Goal: Information Seeking & Learning: Check status

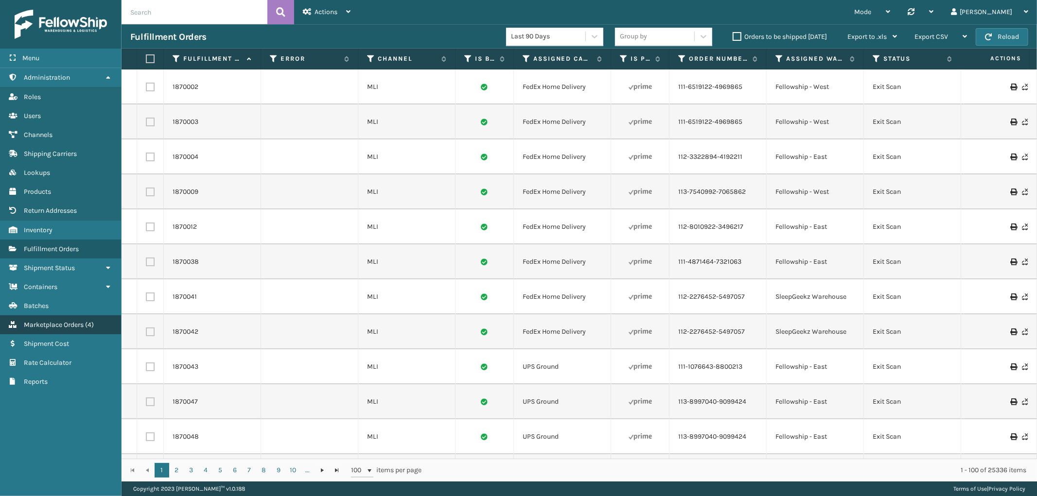
click at [55, 321] on span "Marketplace Orders" at bounding box center [54, 325] width 60 height 8
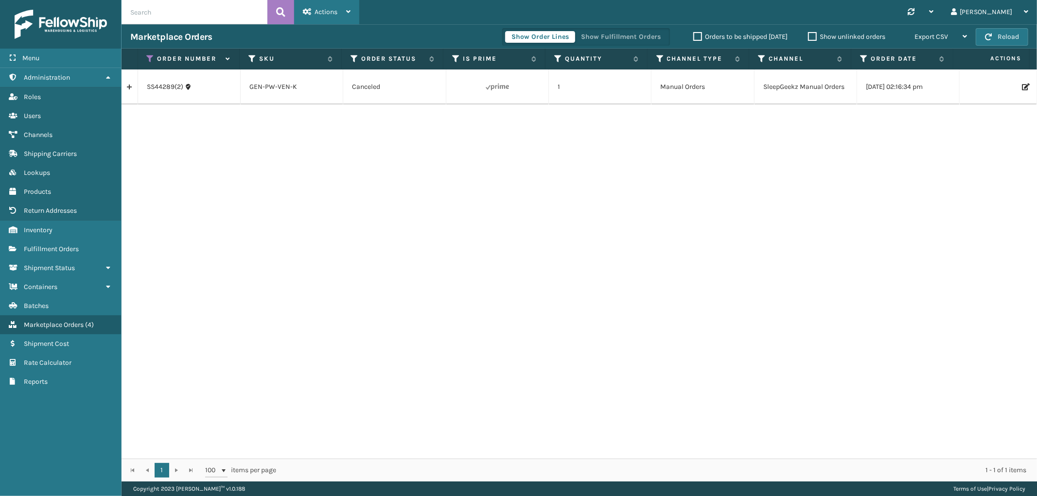
click at [333, 7] on div "Actions" at bounding box center [327, 12] width 48 height 24
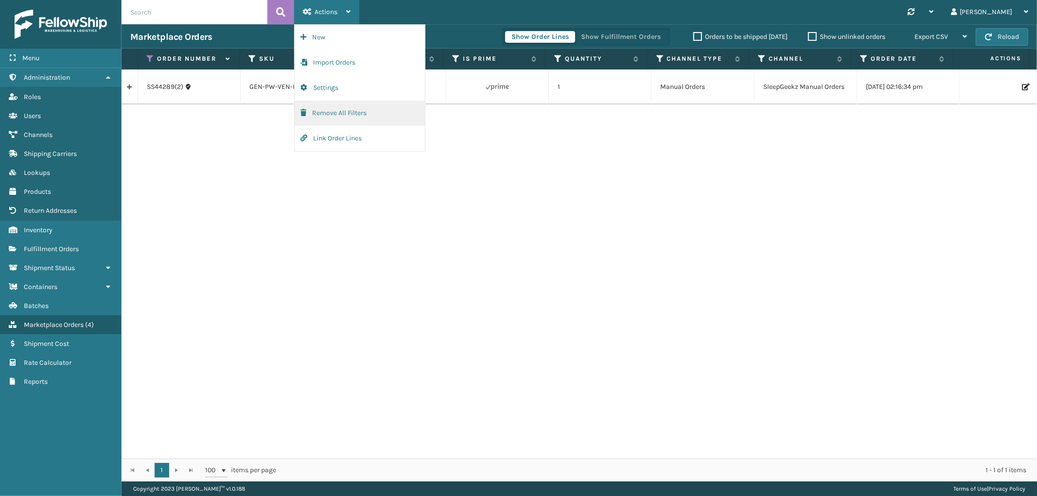
click at [343, 113] on button "Remove All Filters" at bounding box center [360, 113] width 130 height 25
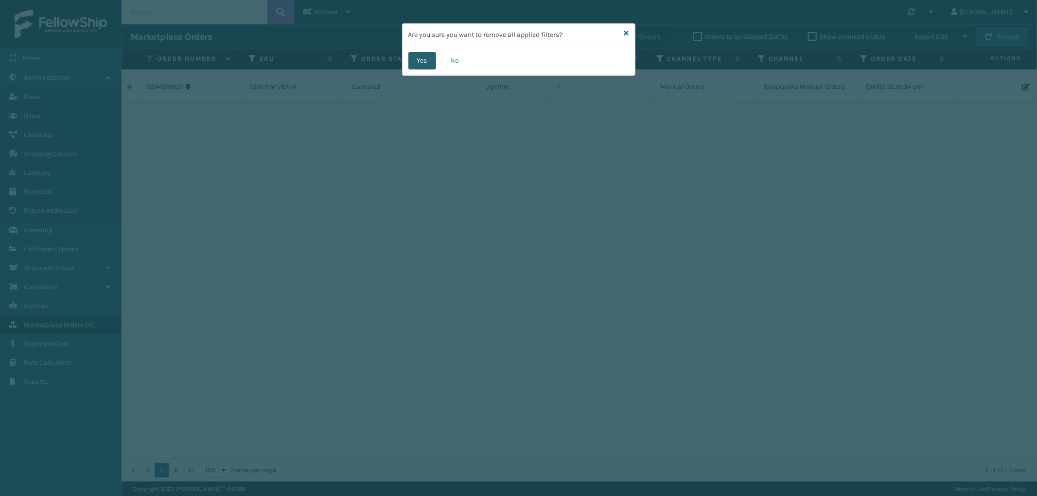
click at [425, 58] on button "Yes" at bounding box center [422, 60] width 28 height 17
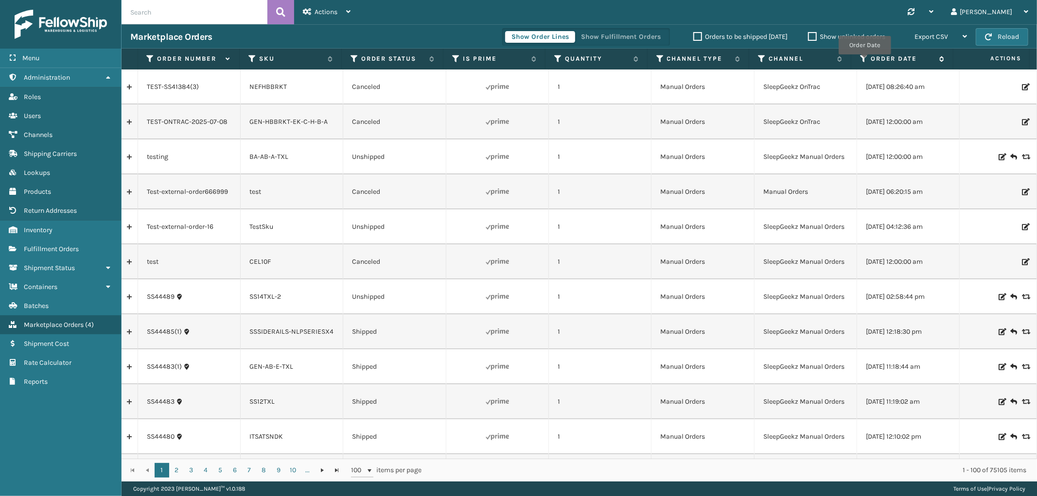
click at [864, 61] on icon at bounding box center [864, 58] width 8 height 9
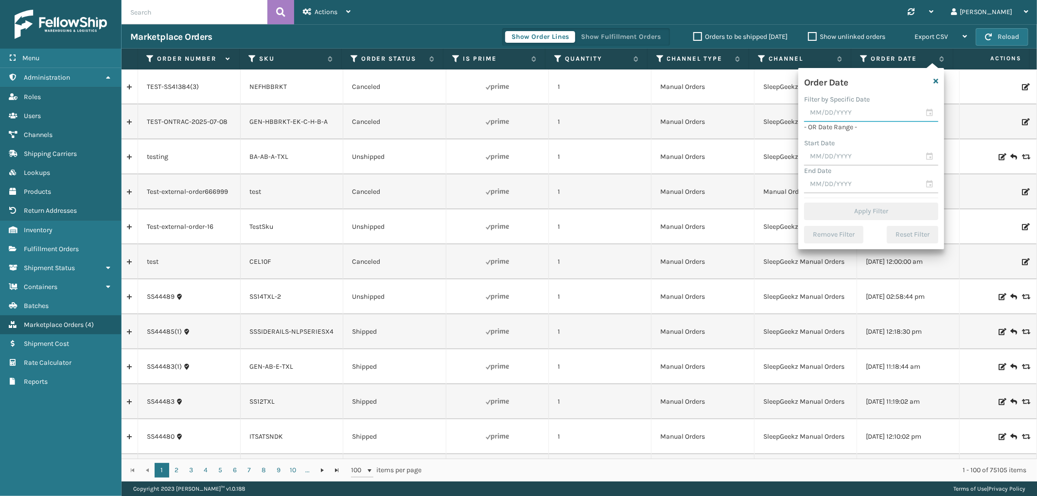
click at [838, 110] on input "text" at bounding box center [871, 112] width 134 height 17
click at [880, 168] on div "4" at bounding box center [883, 169] width 15 height 15
type input "[DATE]"
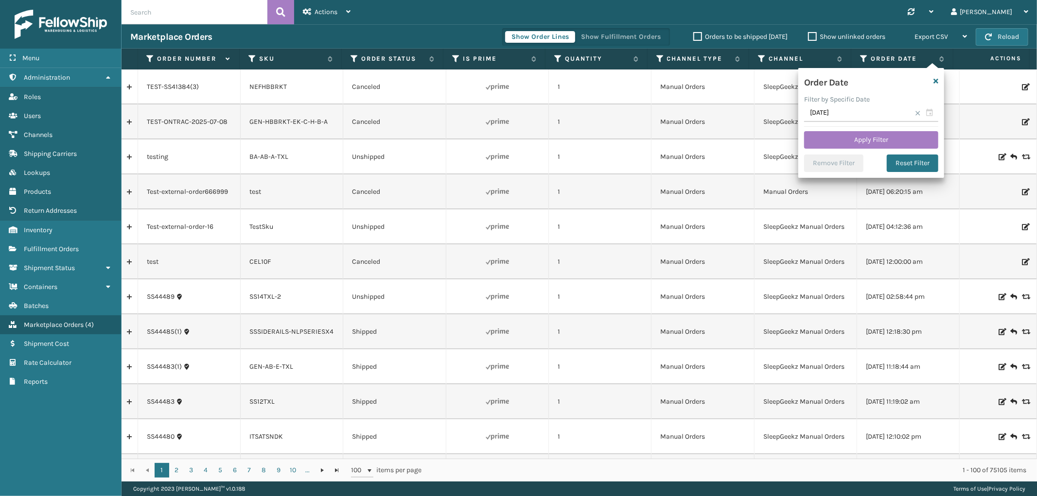
click at [920, 114] on span at bounding box center [918, 113] width 6 height 6
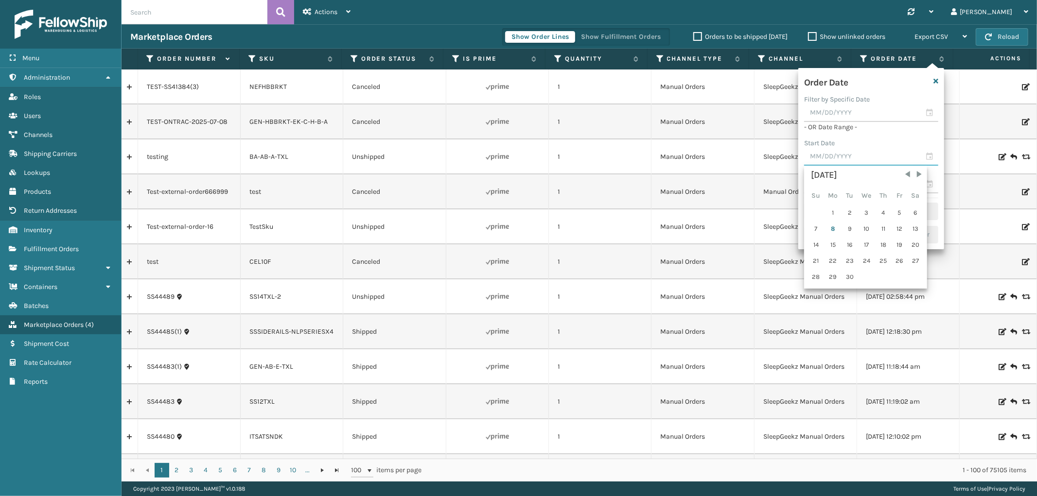
click at [830, 158] on input "text" at bounding box center [871, 156] width 134 height 17
click at [879, 211] on div "4" at bounding box center [883, 213] width 15 height 15
type input "[DATE]"
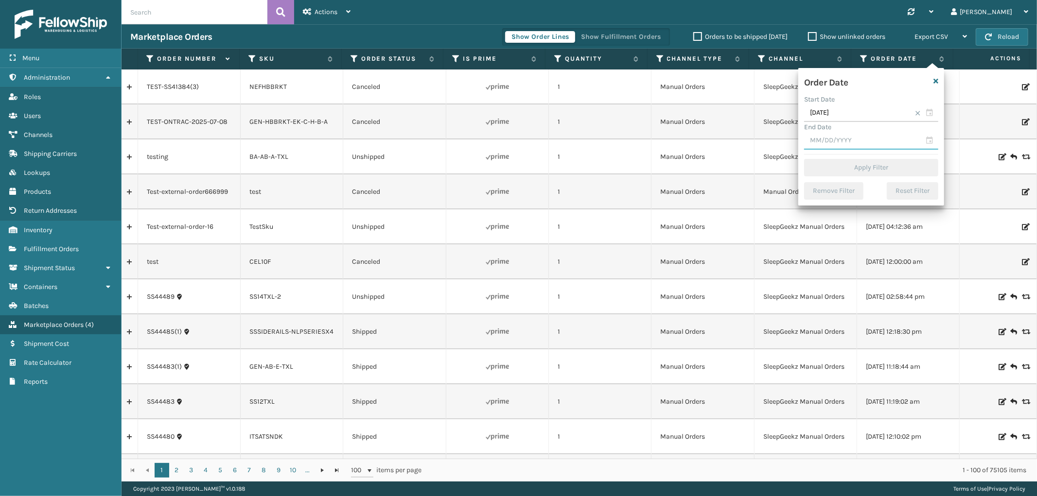
click at [841, 139] on input "text" at bounding box center [871, 140] width 134 height 17
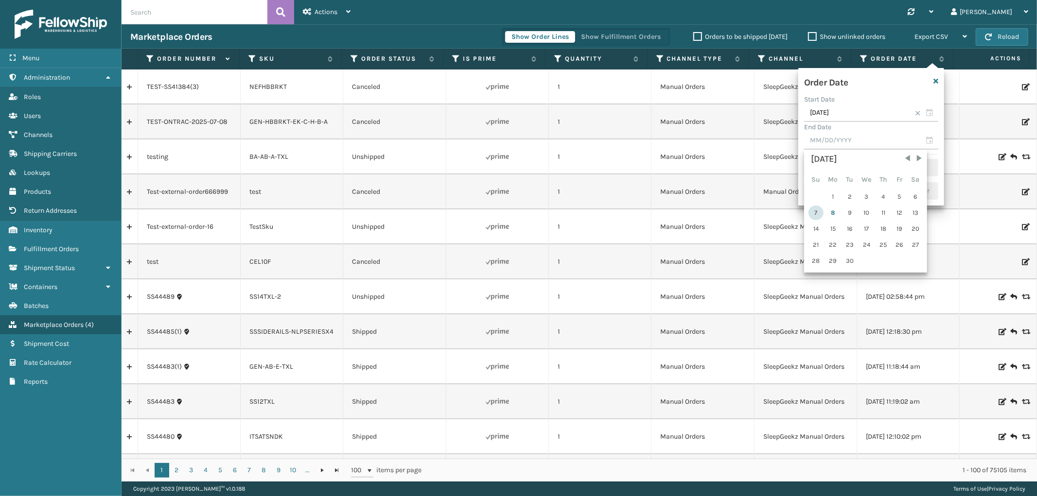
click at [818, 208] on div "7" at bounding box center [815, 213] width 15 height 15
type input "[DATE]"
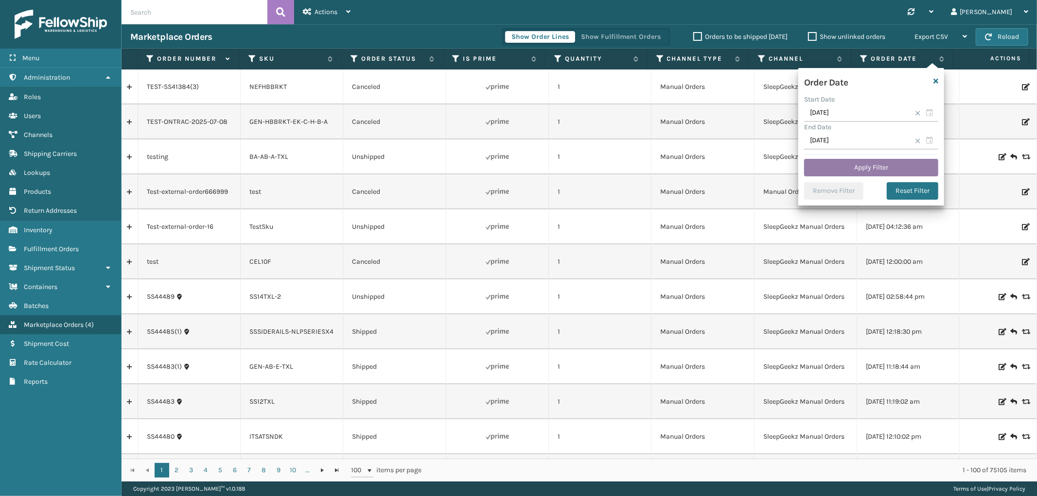
click at [864, 164] on button "Apply Filter" at bounding box center [871, 167] width 134 height 17
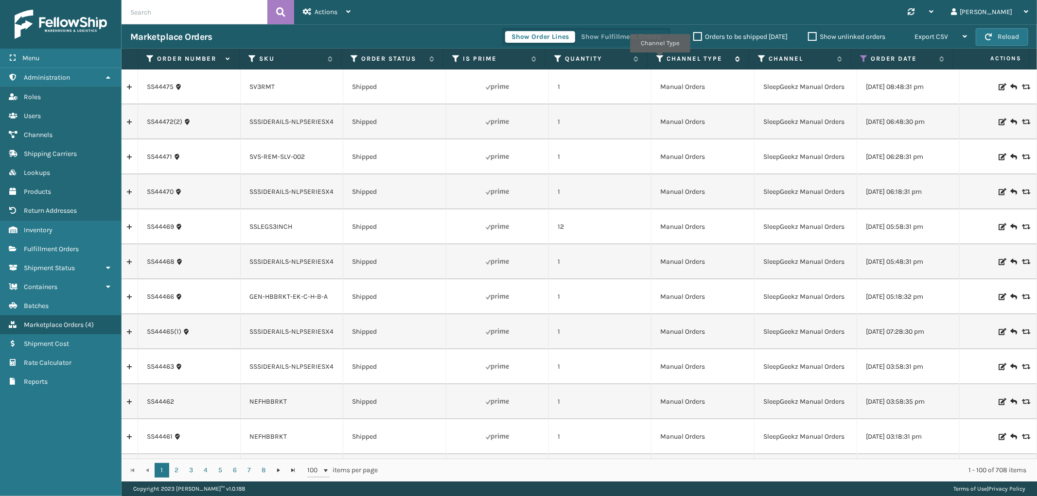
click at [660, 59] on icon at bounding box center [660, 58] width 8 height 9
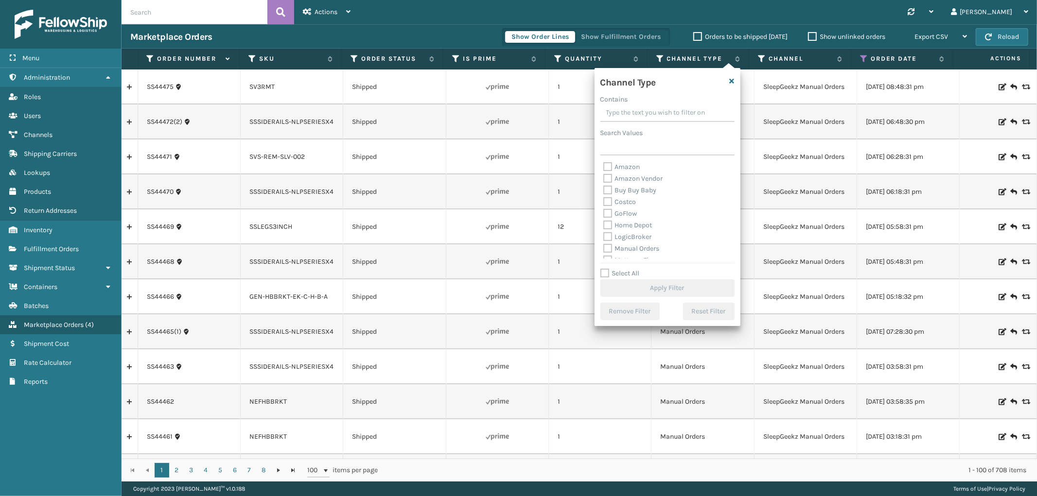
click at [618, 167] on label "Amazon" at bounding box center [621, 167] width 37 height 8
click at [604, 167] on input "Amazon" at bounding box center [603, 164] width 0 height 6
checkbox input "true"
click at [686, 290] on button "Apply Filter" at bounding box center [667, 287] width 134 height 17
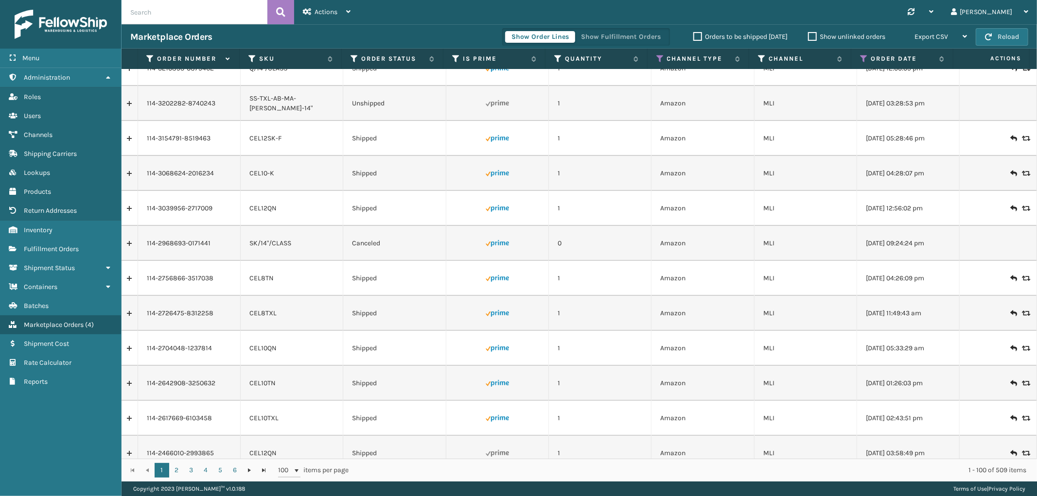
scroll to position [3109, 0]
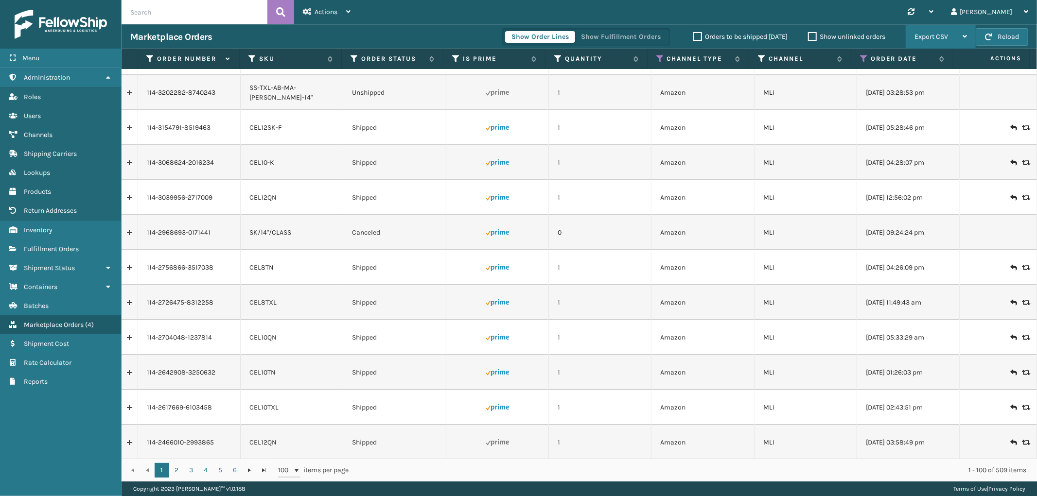
click at [939, 35] on span "Export CSV" at bounding box center [931, 37] width 34 height 8
click at [904, 80] on li "Export All Pages" at bounding box center [910, 89] width 130 height 26
click at [353, 57] on icon at bounding box center [354, 58] width 8 height 9
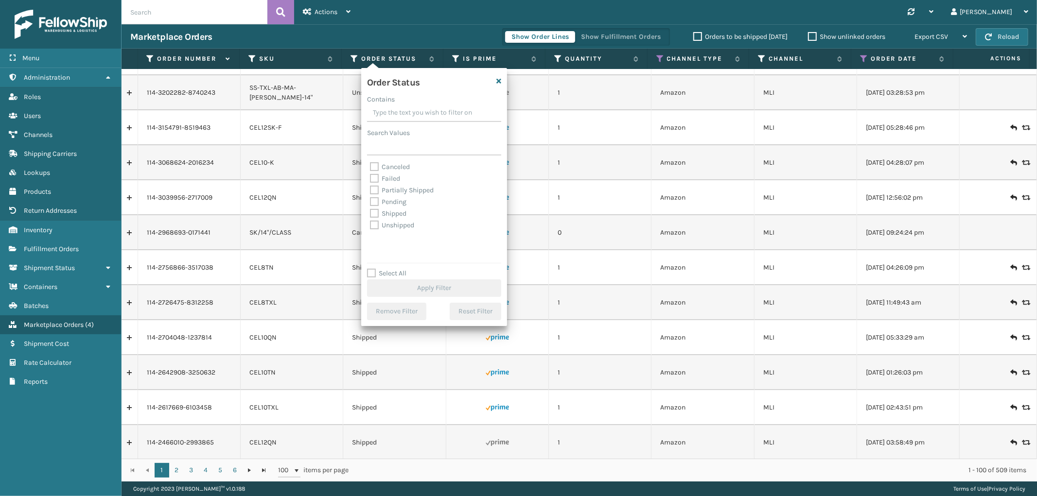
click at [371, 274] on label "Select All" at bounding box center [386, 273] width 39 height 8
click at [371, 269] on input "Select All" at bounding box center [440, 268] width 146 height 1
checkbox input "true"
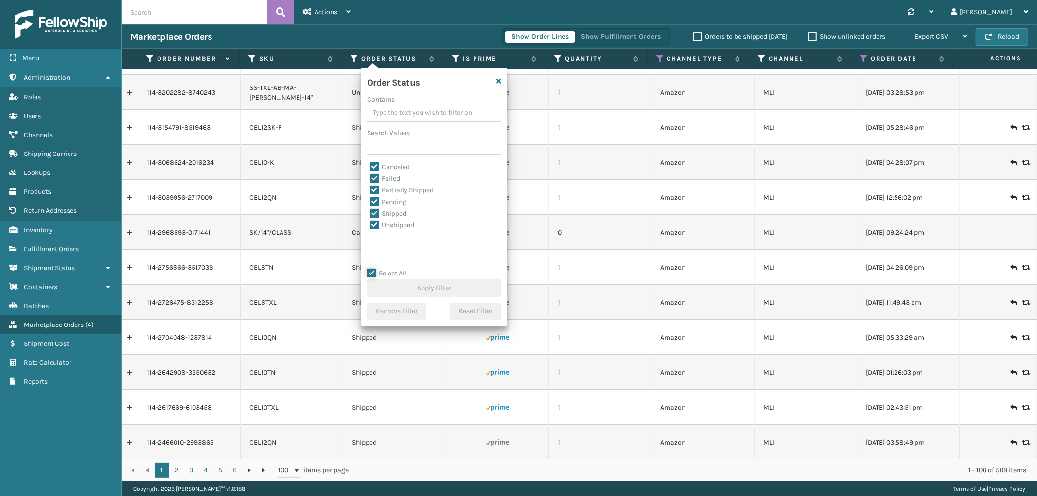
checkbox input "true"
click at [375, 164] on label "Canceled" at bounding box center [390, 167] width 40 height 8
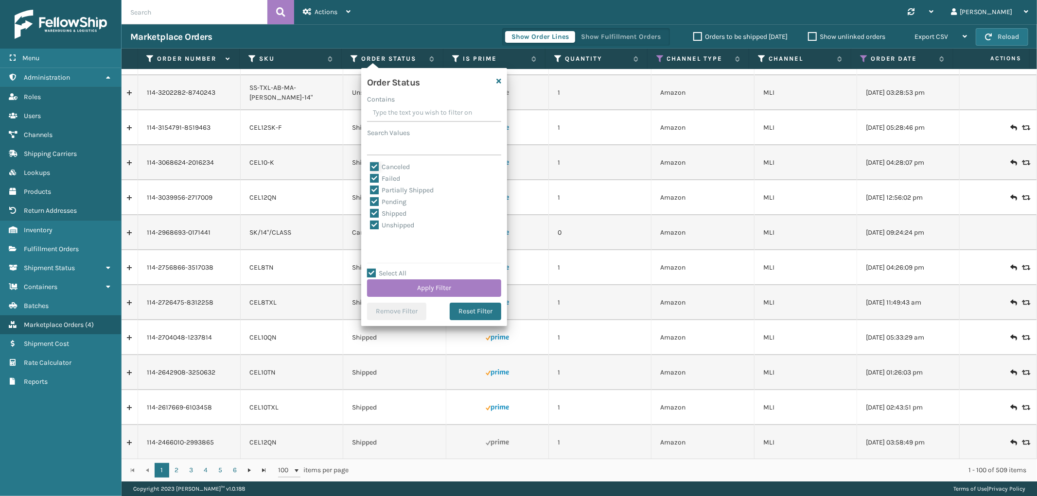
click at [370, 164] on input "Canceled" at bounding box center [370, 164] width 0 height 6
checkbox input "false"
click at [428, 282] on button "Apply Filter" at bounding box center [434, 287] width 134 height 17
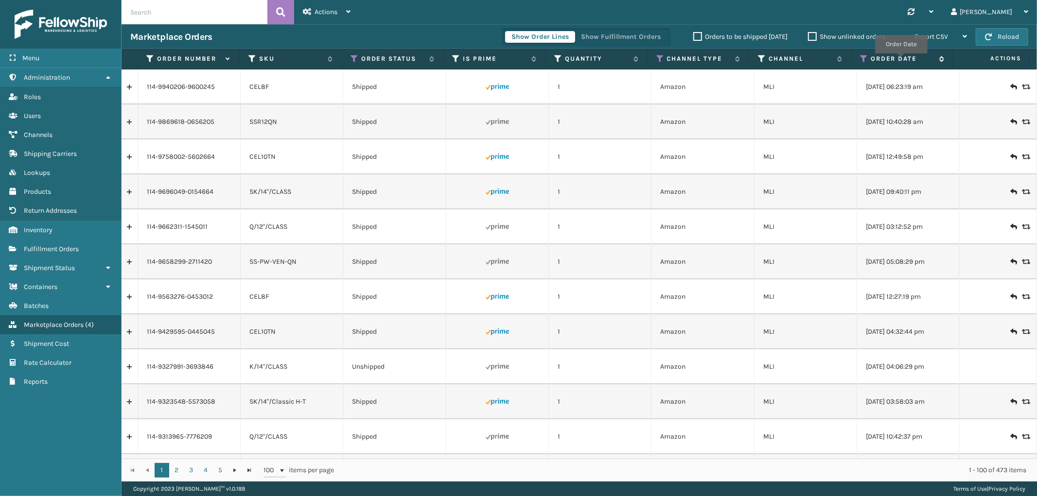
click at [901, 60] on label "Order Date" at bounding box center [903, 58] width 64 height 9
click at [942, 39] on span "Export CSV" at bounding box center [931, 37] width 34 height 8
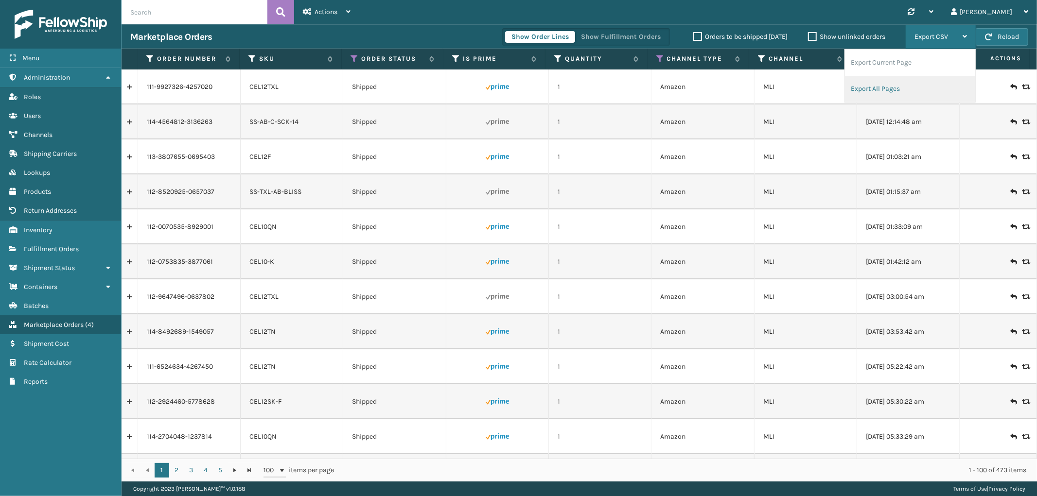
click at [904, 87] on li "Export All Pages" at bounding box center [910, 89] width 130 height 26
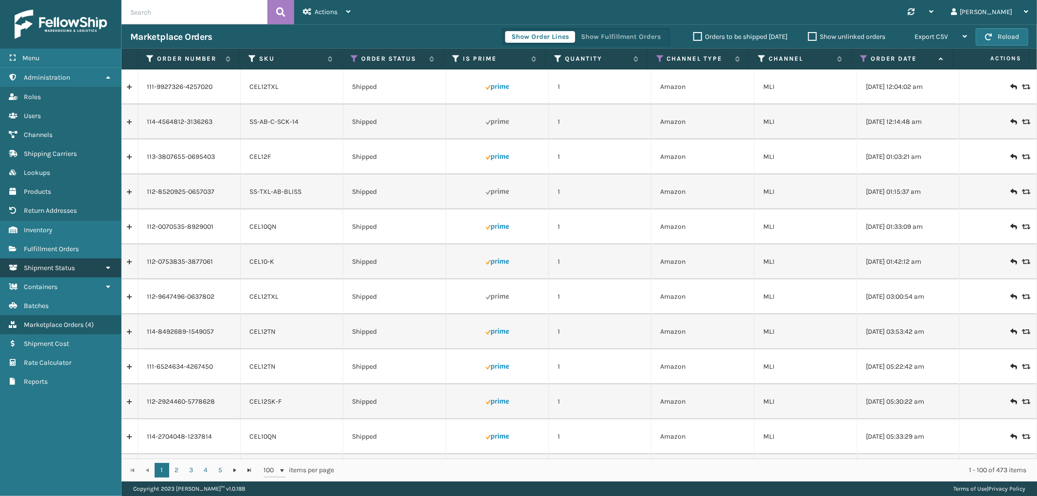
click at [68, 264] on span "Shipment Status" at bounding box center [49, 268] width 51 height 8
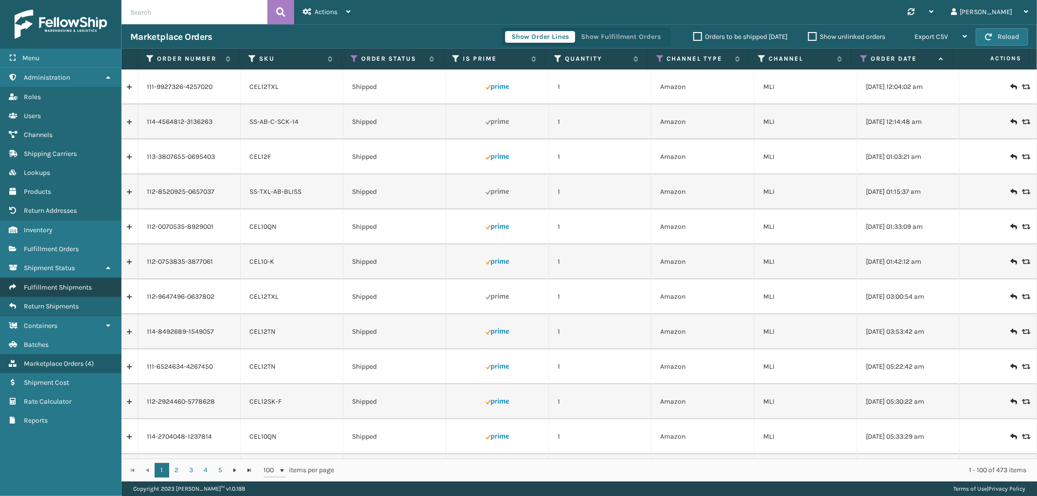
click at [54, 285] on span "Fulfillment Shipments" at bounding box center [58, 287] width 68 height 8
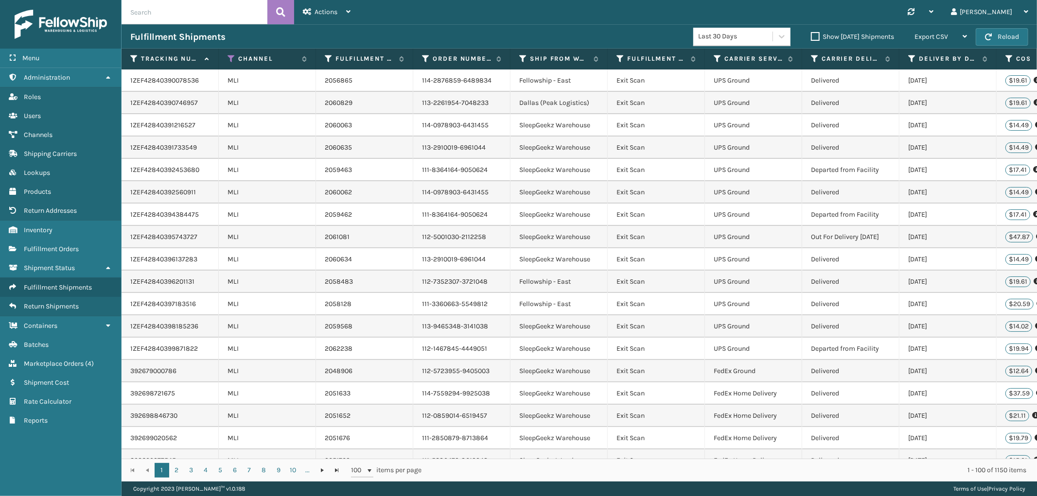
scroll to position [0, 375]
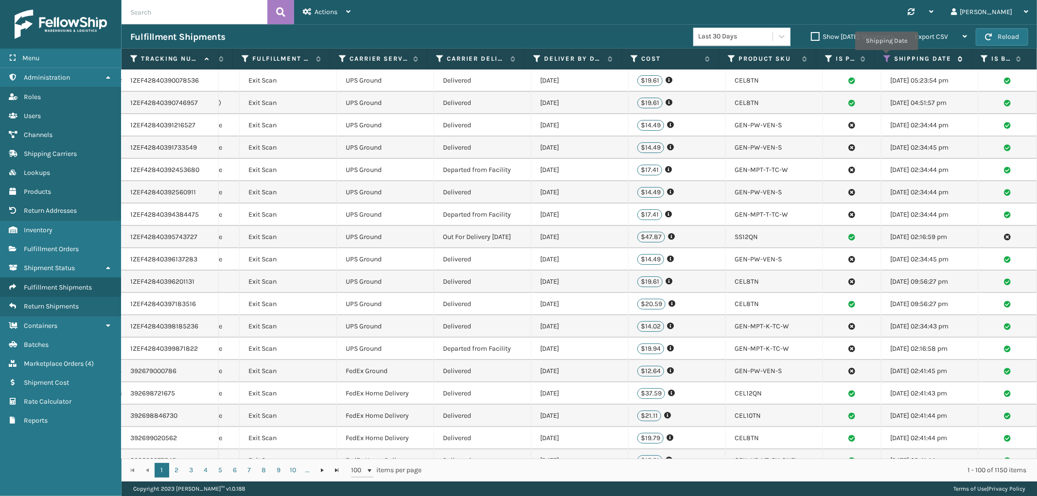
click at [886, 57] on icon at bounding box center [887, 58] width 8 height 9
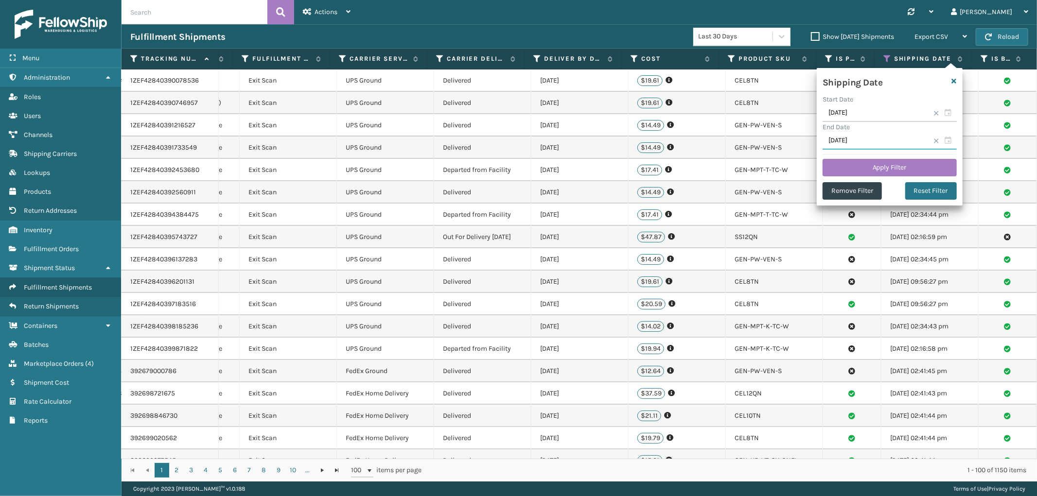
click at [884, 137] on input "[DATE]" at bounding box center [889, 140] width 134 height 17
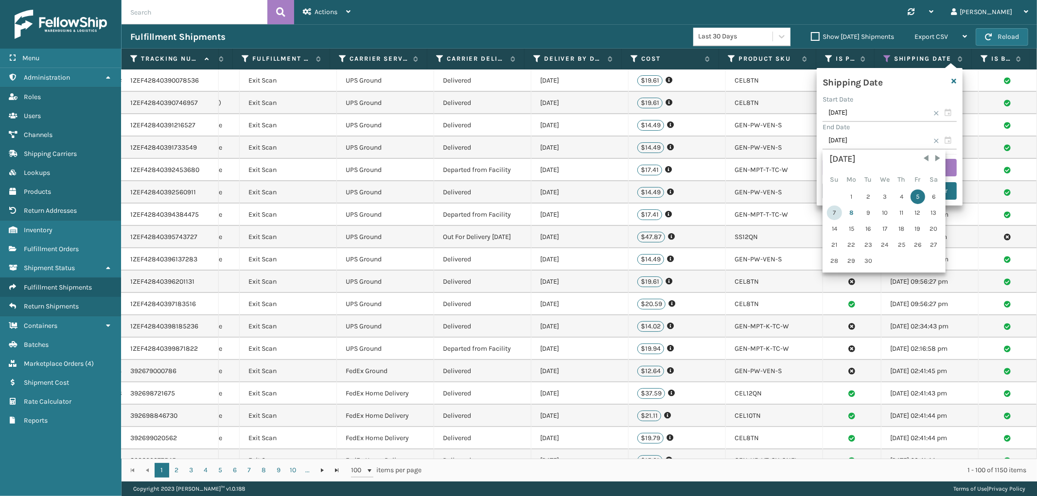
click at [838, 212] on div "7" at bounding box center [834, 213] width 15 height 15
type input "[DATE]"
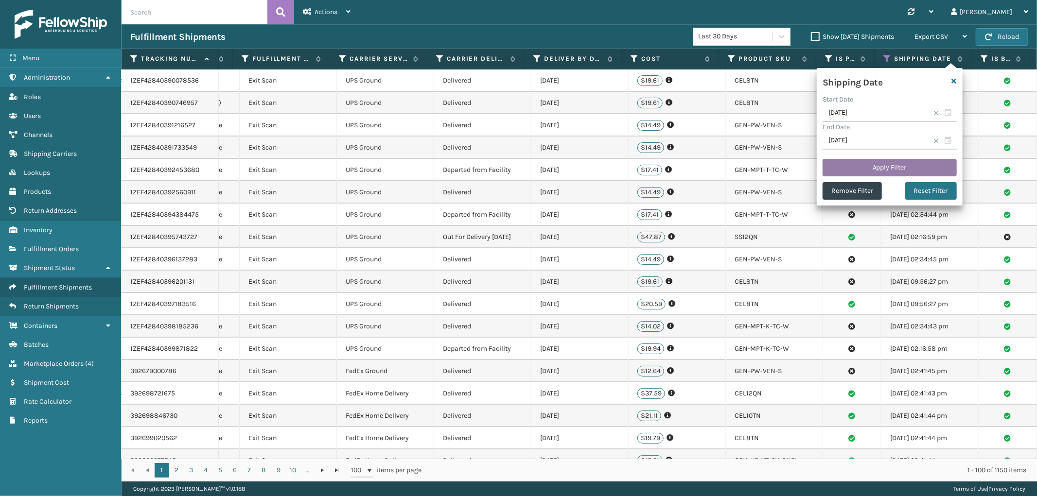
click at [892, 162] on button "Apply Filter" at bounding box center [889, 167] width 134 height 17
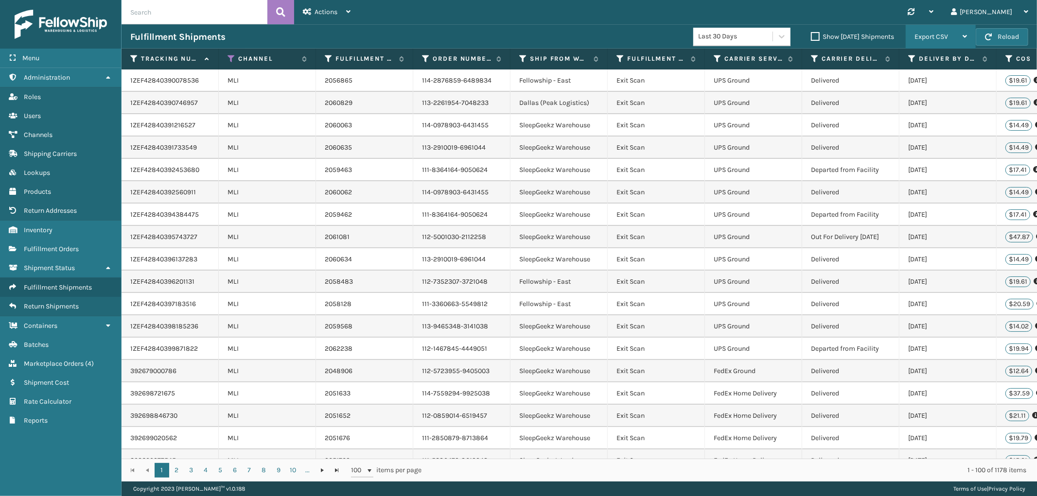
click at [939, 40] on span "Export CSV" at bounding box center [931, 37] width 34 height 8
click at [905, 85] on li "Export All Pages" at bounding box center [910, 89] width 130 height 26
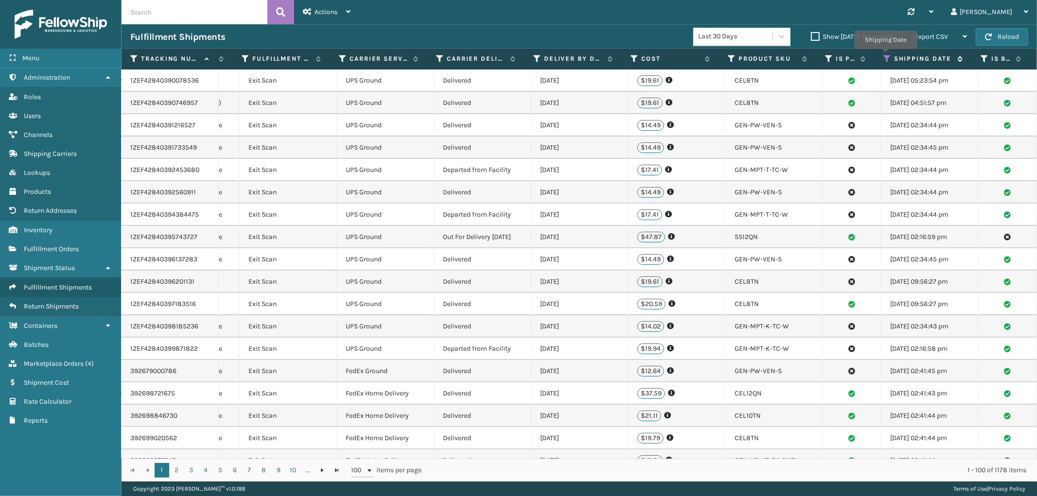
click at [885, 56] on icon at bounding box center [887, 58] width 8 height 9
click at [578, 10] on div "Synchronise all channels [PERSON_NAME] Log Out" at bounding box center [698, 12] width 678 height 24
click at [75, 354] on link "Marketplace Orders ( 4 )" at bounding box center [60, 363] width 121 height 19
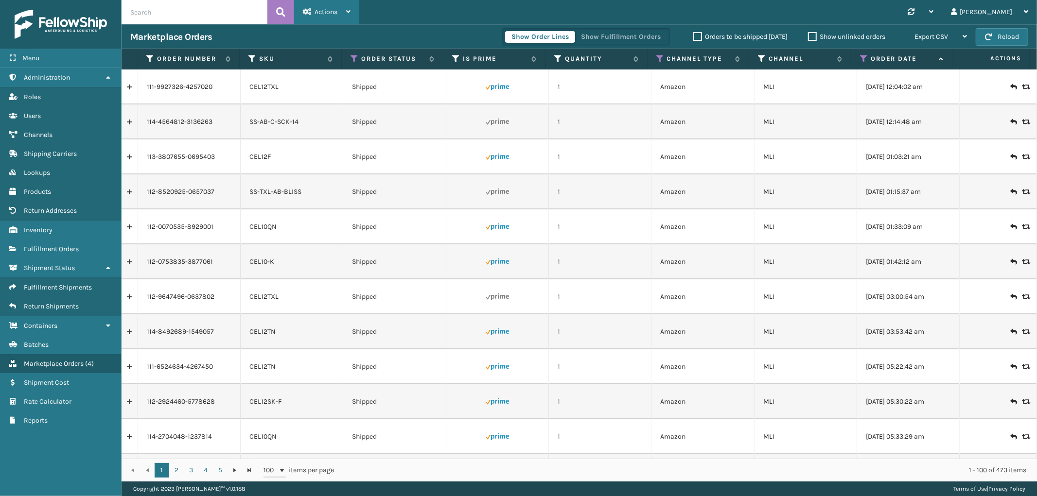
click at [332, 17] on div "Actions" at bounding box center [327, 12] width 48 height 24
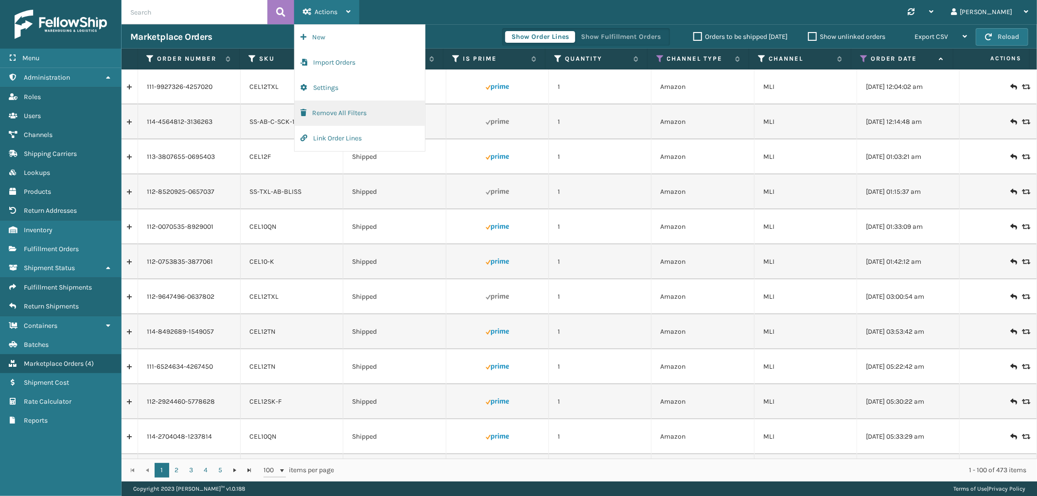
click at [332, 105] on button "Remove All Filters" at bounding box center [360, 113] width 130 height 25
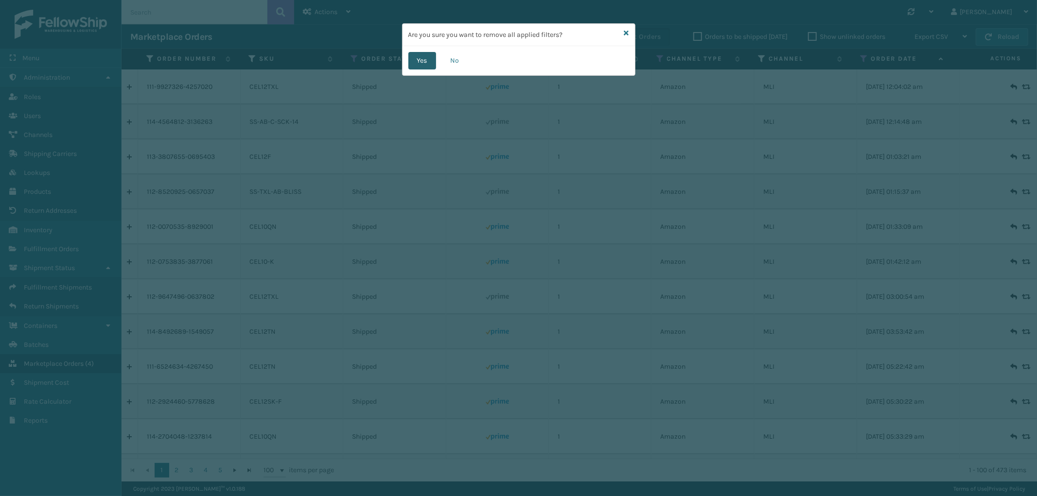
click at [428, 60] on button "Yes" at bounding box center [422, 60] width 28 height 17
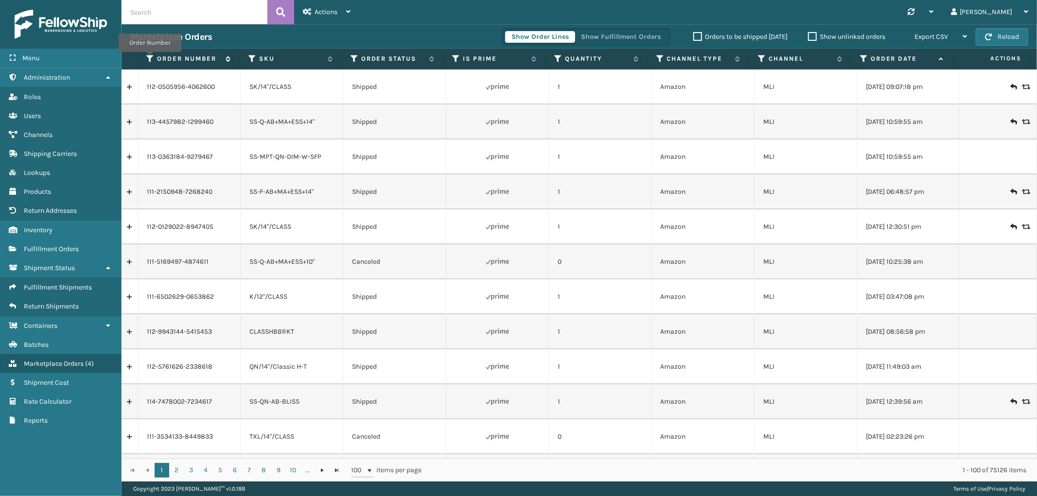
click at [150, 59] on icon at bounding box center [151, 58] width 8 height 9
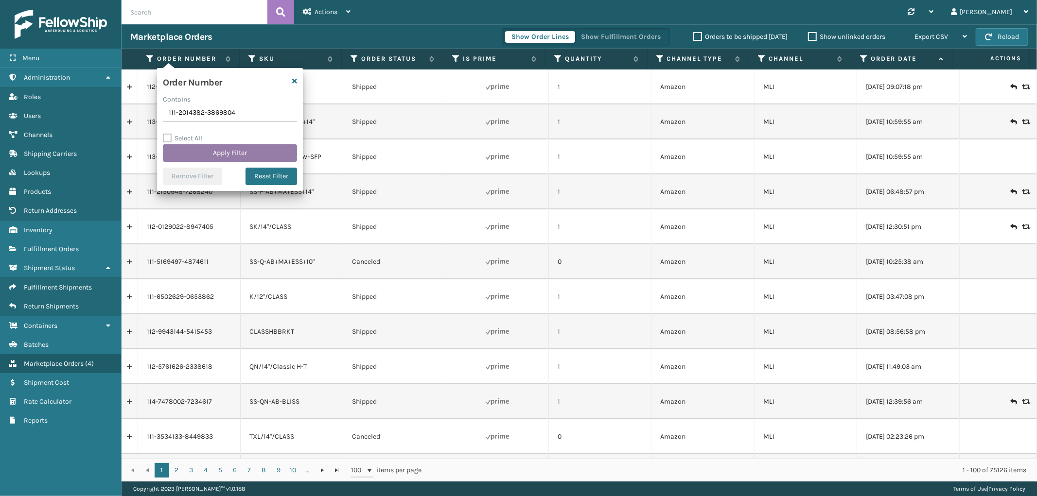
type input "111-2014382-3869804"
click at [222, 154] on button "Apply Filter" at bounding box center [230, 152] width 134 height 17
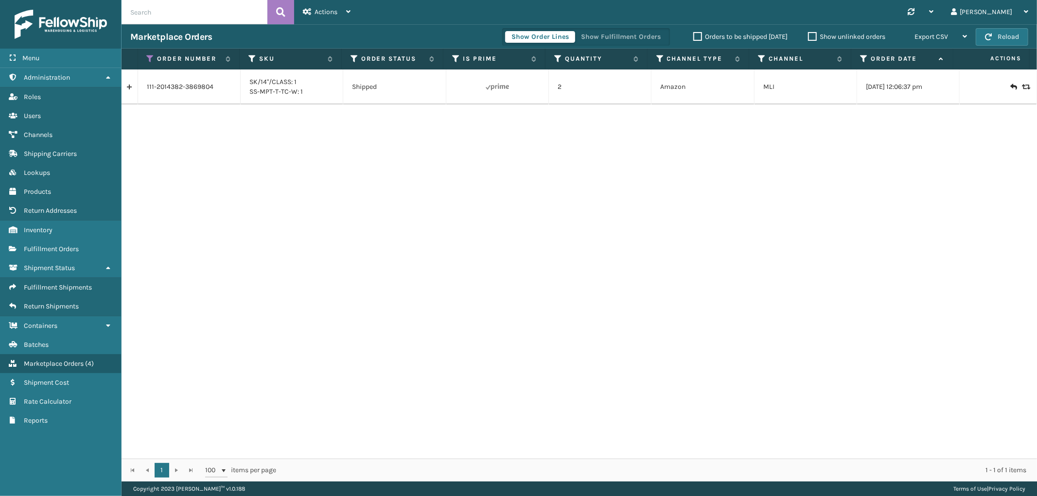
click at [125, 88] on link at bounding box center [130, 87] width 16 height 16
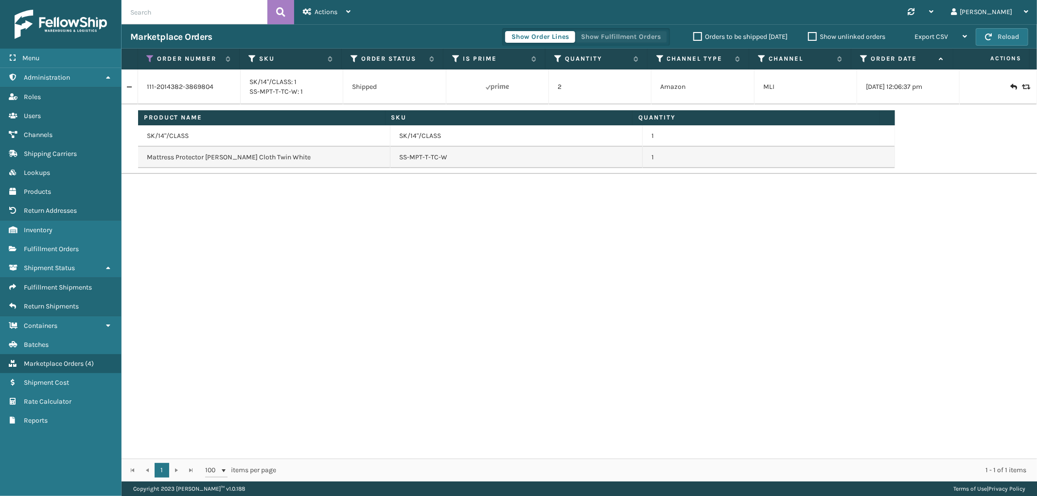
click at [635, 33] on button "Show Fulfillment Orders" at bounding box center [621, 37] width 92 height 12
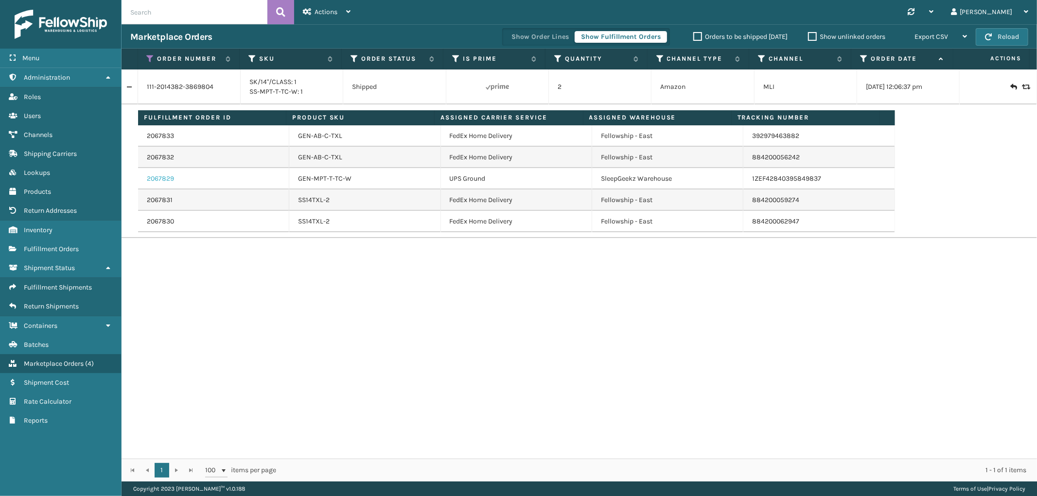
click at [168, 179] on link "2067829" at bounding box center [160, 179] width 27 height 10
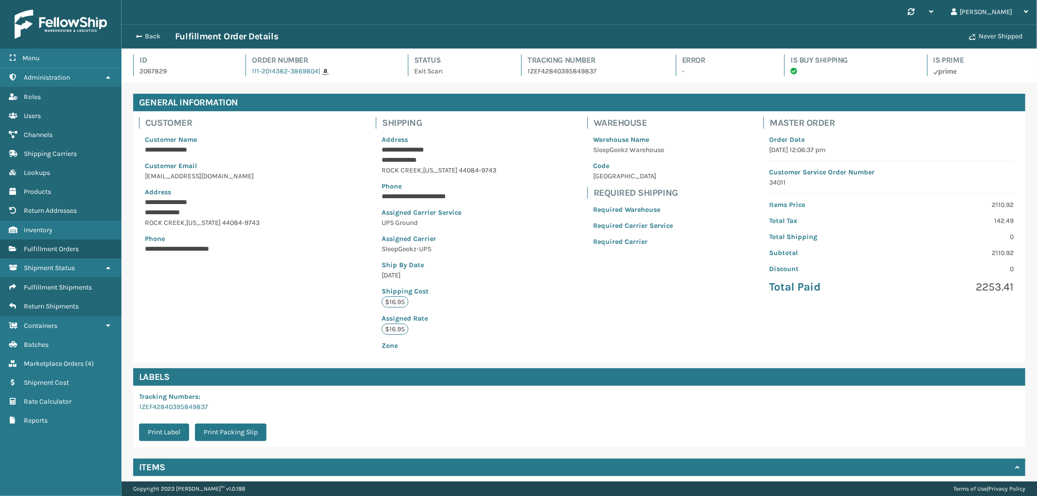
scroll to position [23, 915]
click at [554, 70] on p "1ZEF42840395849837" at bounding box center [592, 71] width 130 height 10
copy p "1ZEF42840395849837"
click at [557, 68] on p "1ZEF42840395849837" at bounding box center [592, 71] width 130 height 10
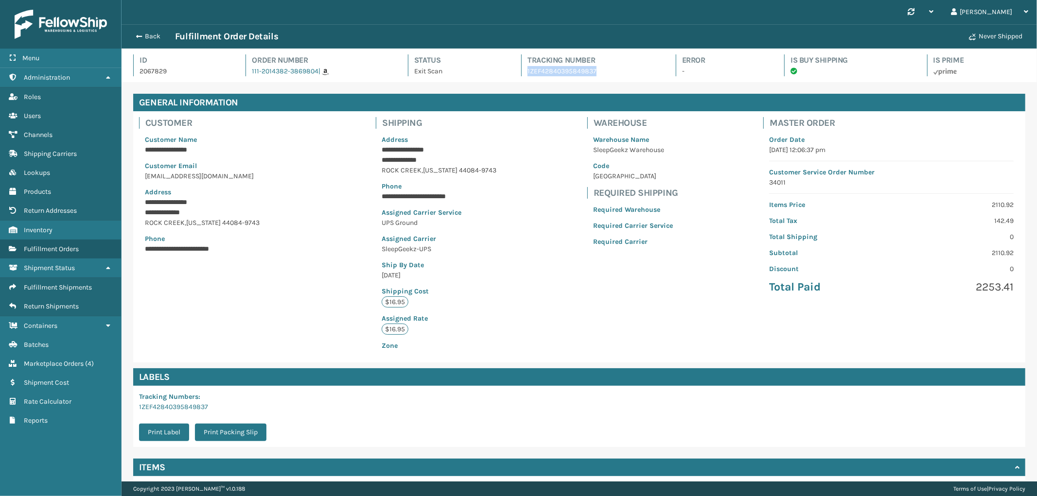
click at [557, 68] on p "1ZEF42840395849837" at bounding box center [592, 71] width 130 height 10
drag, startPoint x: 148, startPoint y: 33, endPoint x: 153, endPoint y: 62, distance: 30.0
click at [148, 33] on button "Back" at bounding box center [152, 36] width 45 height 9
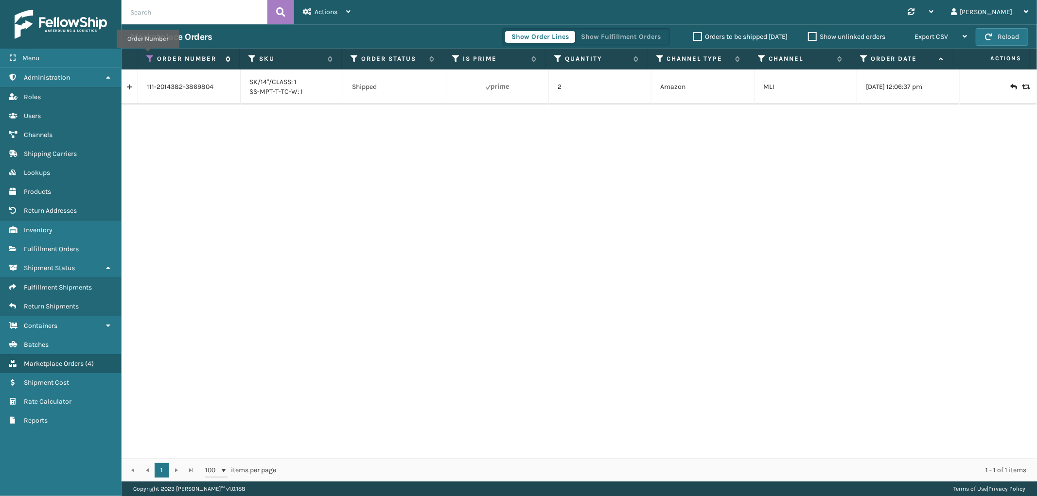
click at [149, 57] on icon at bounding box center [151, 58] width 8 height 9
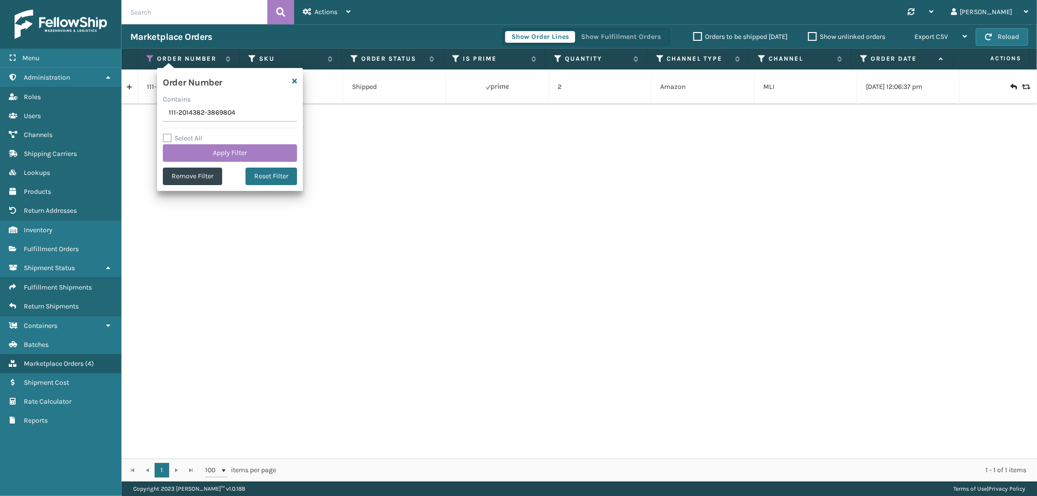
click at [184, 114] on input "111-2014382-3869804" at bounding box center [230, 112] width 134 height 17
type input "114-6558134-8695461"
click at [203, 152] on button "Apply Filter" at bounding box center [230, 152] width 134 height 17
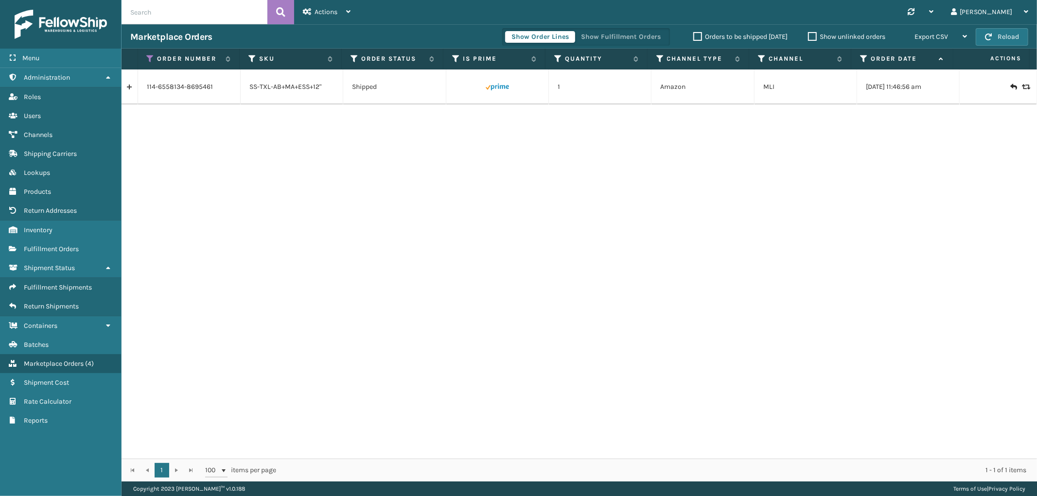
click at [129, 85] on link at bounding box center [130, 87] width 16 height 16
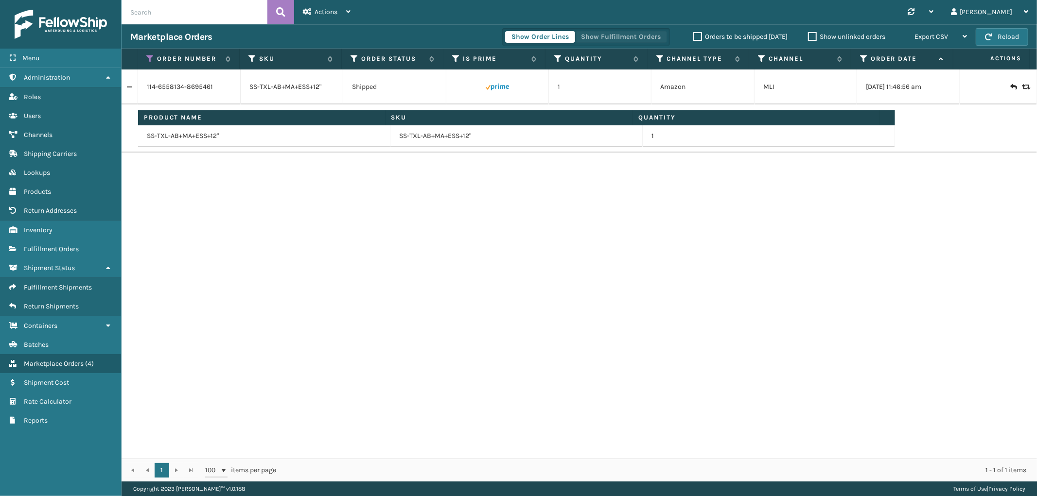
click at [609, 32] on button "Show Fulfillment Orders" at bounding box center [621, 37] width 92 height 12
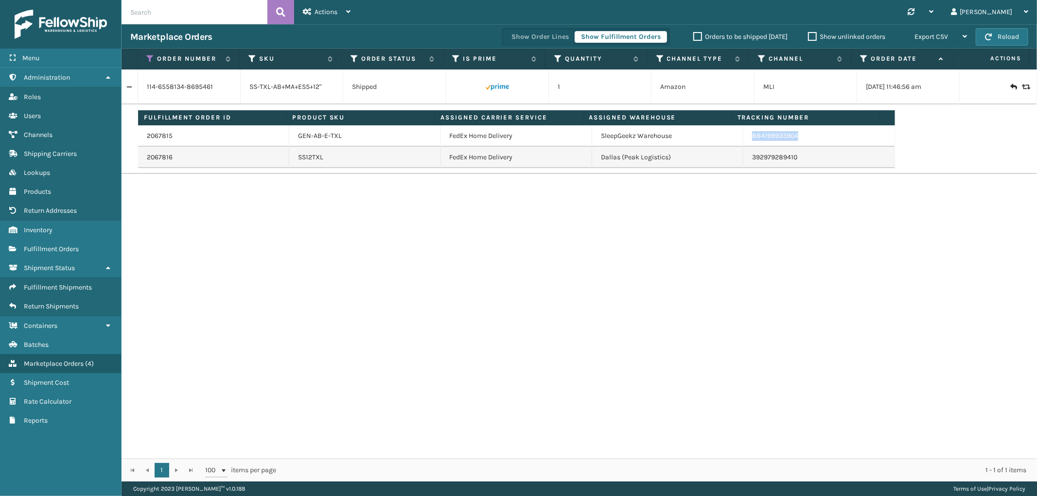
drag, startPoint x: 800, startPoint y: 135, endPoint x: 747, endPoint y: 141, distance: 52.9
click at [747, 141] on td "884199933904" at bounding box center [818, 135] width 151 height 21
copy link "884199933904"
click at [147, 59] on icon at bounding box center [151, 58] width 8 height 9
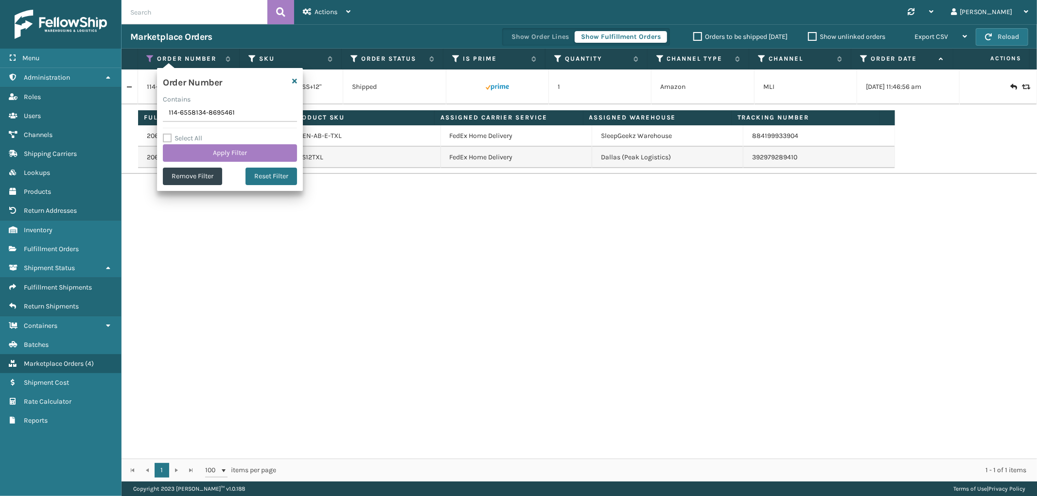
click at [188, 112] on input "114-6558134-8695461" at bounding box center [230, 112] width 134 height 17
type input "111-2821763-5383400"
click at [200, 149] on button "Apply Filter" at bounding box center [230, 152] width 134 height 17
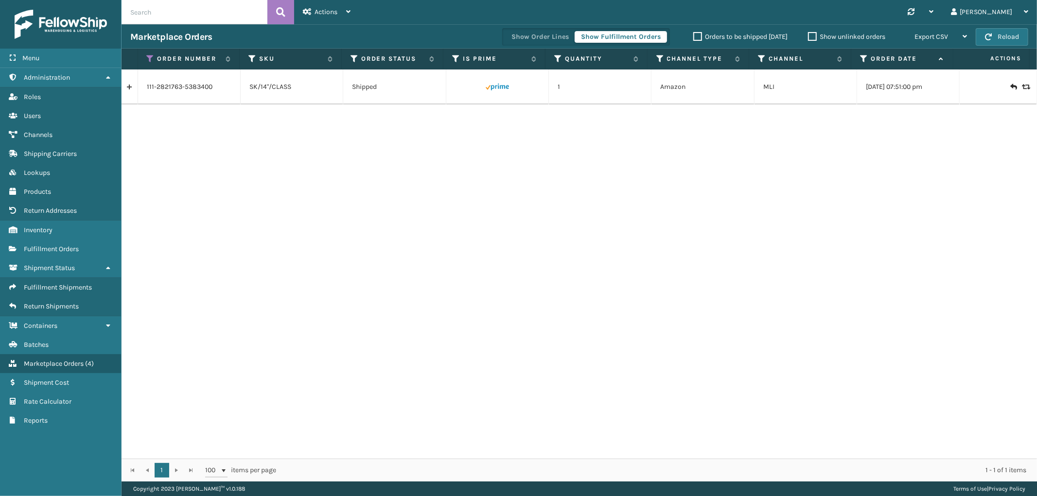
click at [130, 87] on link at bounding box center [130, 87] width 16 height 16
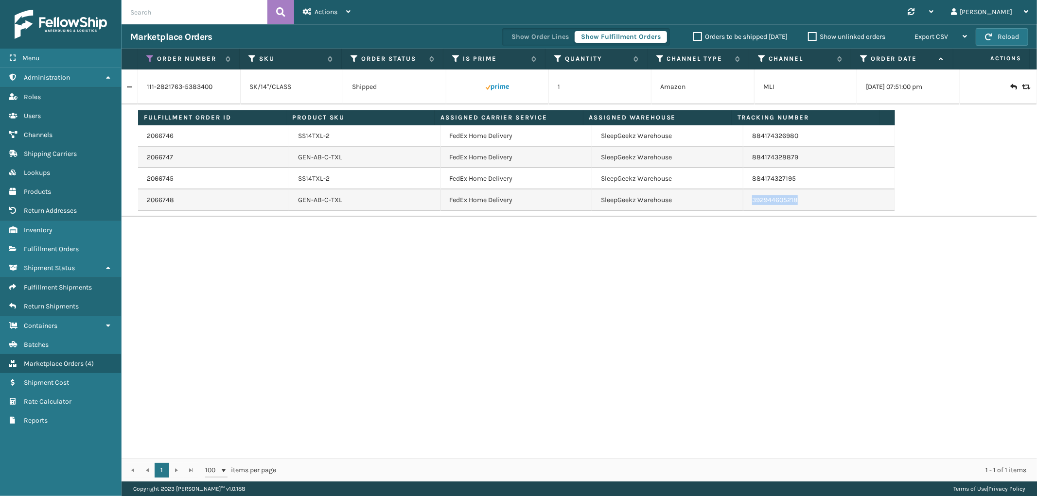
drag, startPoint x: 810, startPoint y: 207, endPoint x: 741, endPoint y: 207, distance: 69.0
click at [743, 207] on td "392944605218" at bounding box center [818, 200] width 151 height 21
copy link "392944605218"
click at [151, 57] on icon at bounding box center [151, 58] width 8 height 9
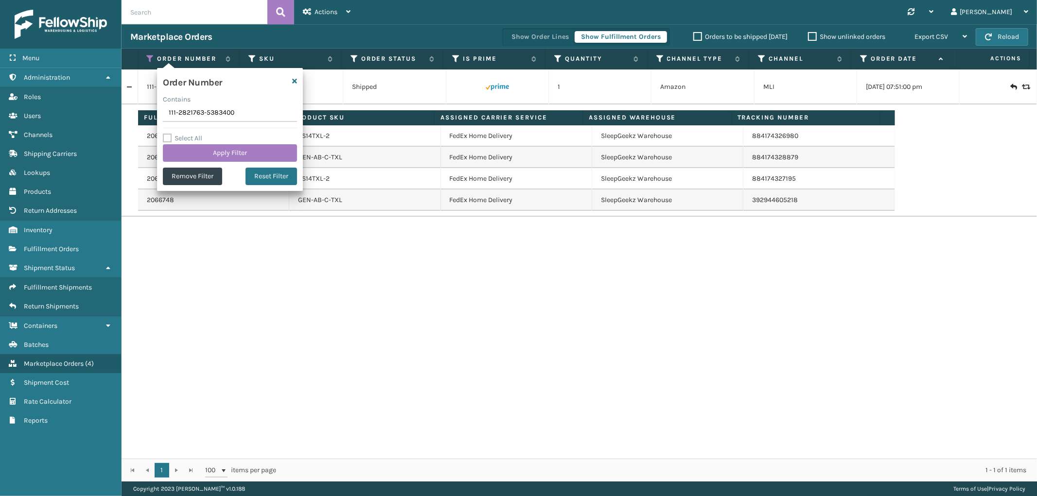
click at [209, 109] on input "111-2821763-5383400" at bounding box center [230, 112] width 134 height 17
type input "114-9758002-5602664"
click at [211, 148] on button "Apply Filter" at bounding box center [230, 152] width 134 height 17
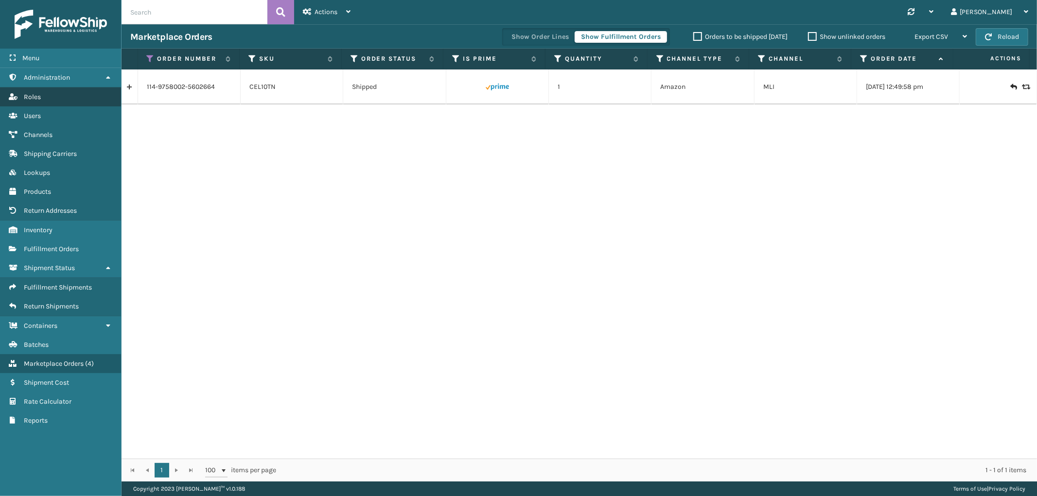
click at [119, 91] on link "Roles" at bounding box center [60, 96] width 121 height 19
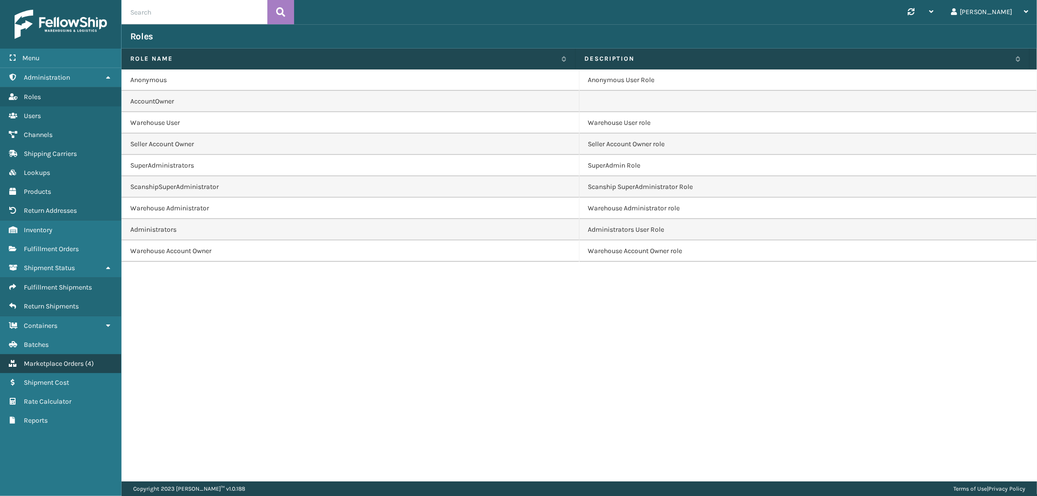
click at [49, 360] on span "Marketplace Orders" at bounding box center [54, 364] width 60 height 8
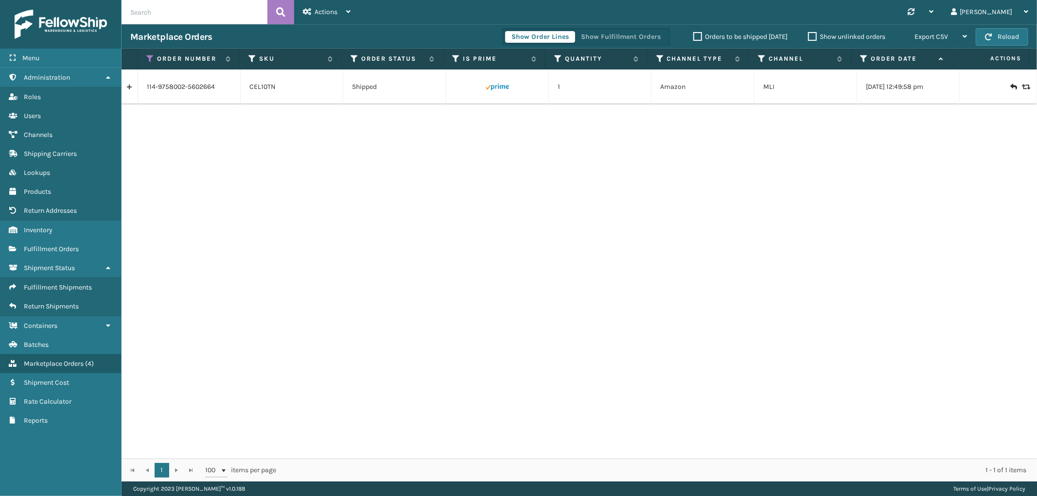
click at [124, 85] on link at bounding box center [130, 87] width 16 height 16
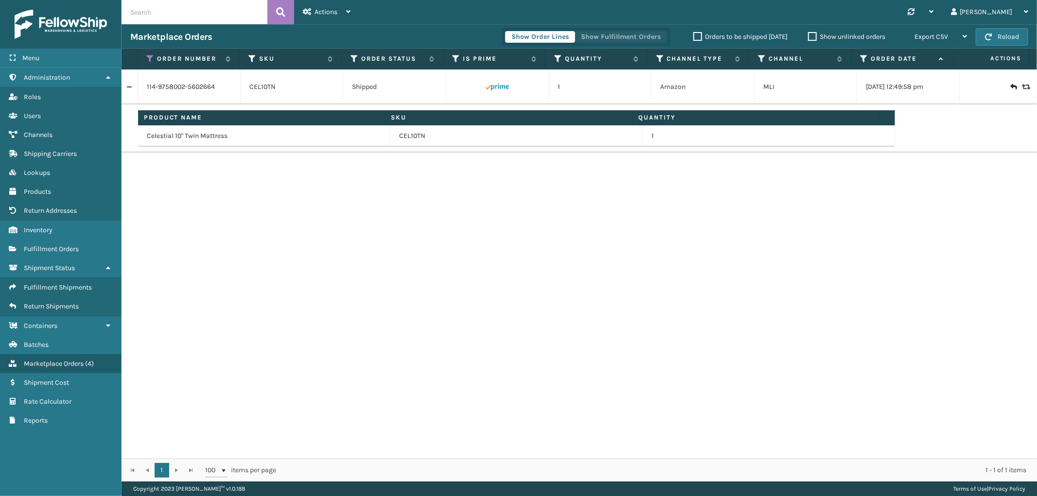
click at [619, 35] on button "Show Fulfillment Orders" at bounding box center [621, 37] width 92 height 12
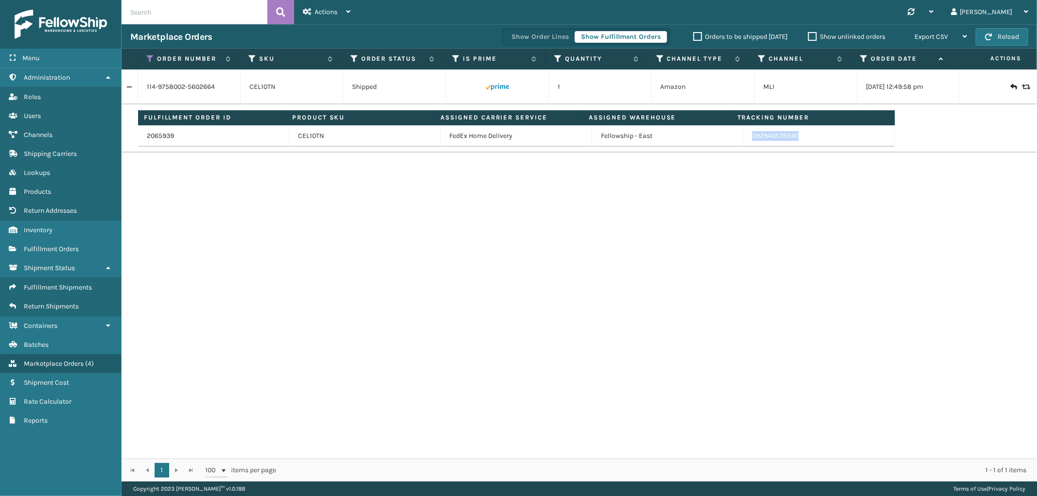
drag, startPoint x: 795, startPoint y: 137, endPoint x: 738, endPoint y: 146, distance: 57.5
click at [743, 146] on td "392940578590" at bounding box center [818, 135] width 151 height 21
copy link "392940578590"
click at [151, 56] on icon at bounding box center [151, 58] width 8 height 9
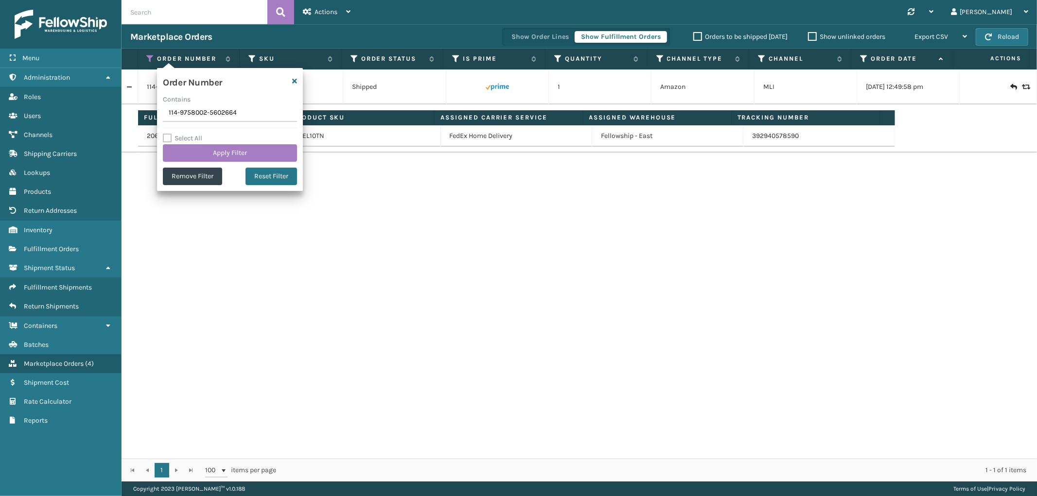
click at [201, 110] on input "114-9758002-5602664" at bounding box center [230, 112] width 134 height 17
click at [192, 109] on input "114-SG12388-5602664" at bounding box center [230, 112] width 134 height 17
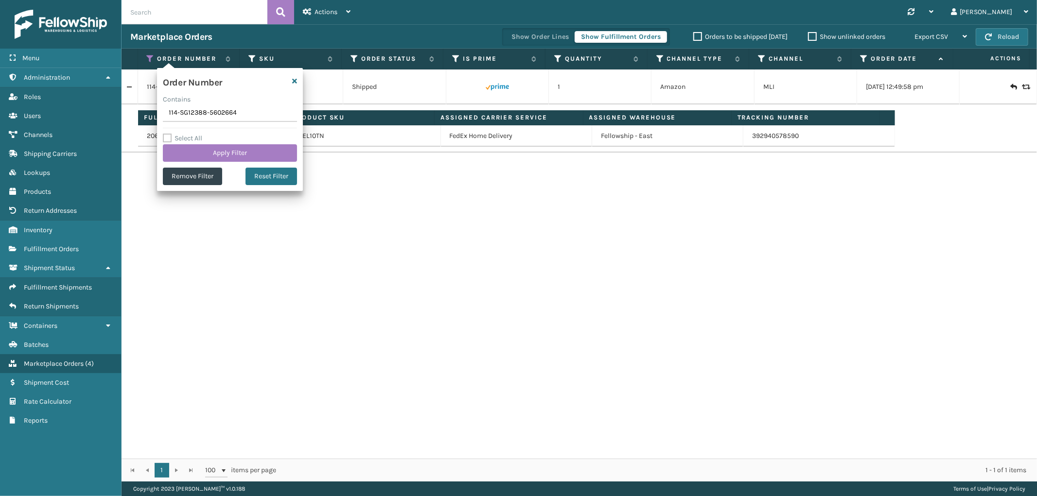
click at [192, 109] on input "114-SG12388-5602664" at bounding box center [230, 112] width 134 height 17
type input "SG12388"
click at [183, 154] on button "Apply Filter" at bounding box center [230, 152] width 134 height 17
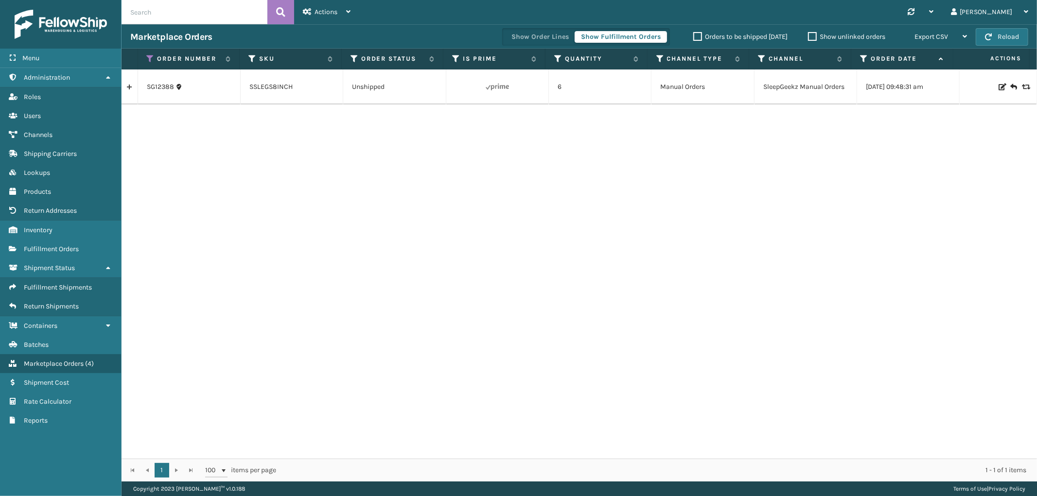
click at [132, 89] on link at bounding box center [130, 87] width 16 height 16
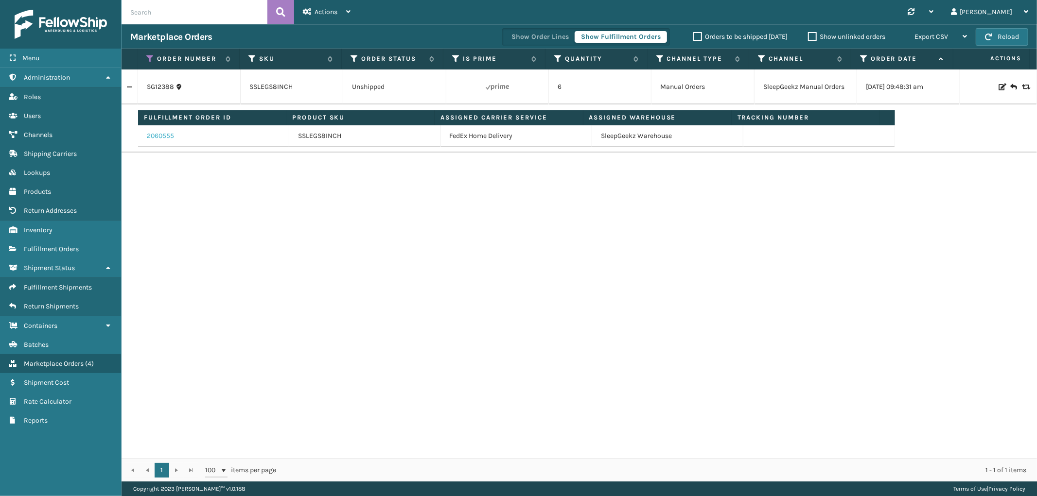
click at [166, 137] on link "2060555" at bounding box center [160, 136] width 27 height 10
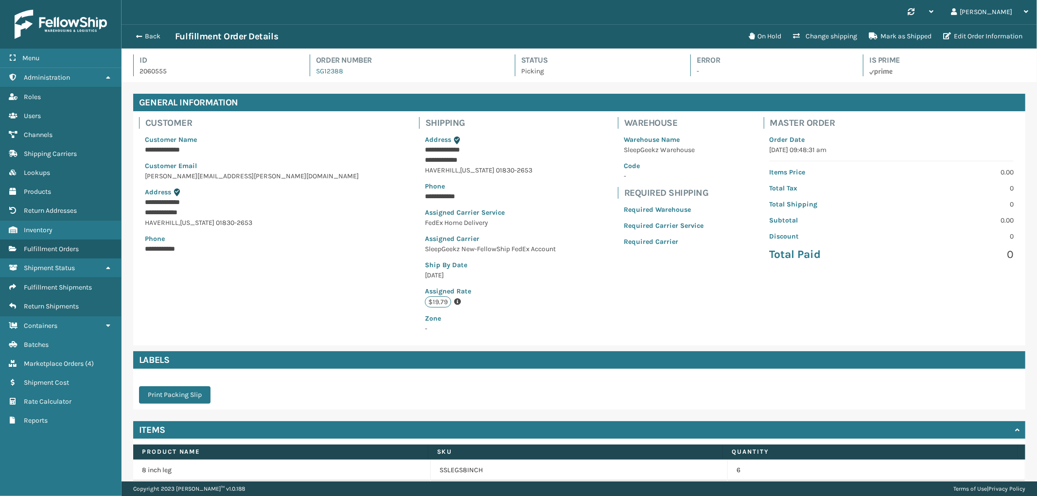
scroll to position [40, 0]
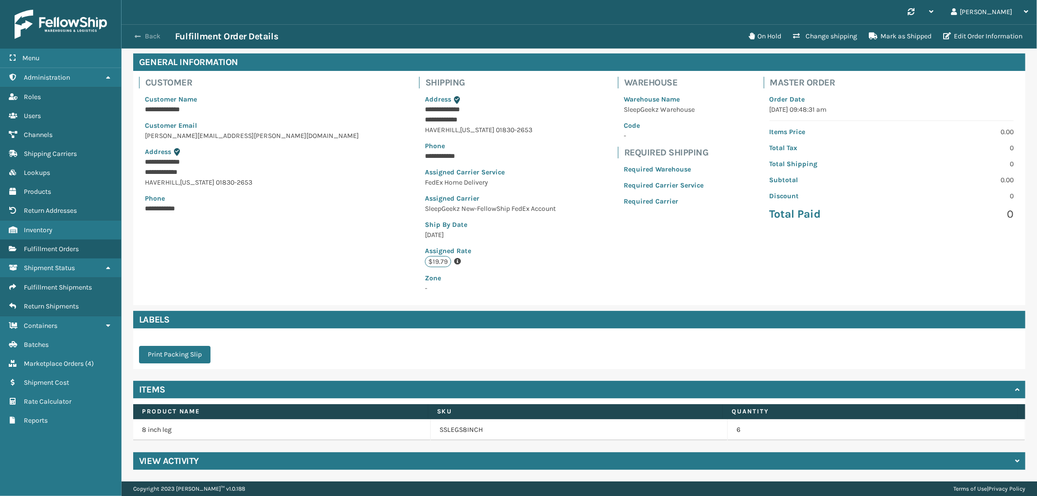
click at [156, 35] on button "Back" at bounding box center [152, 36] width 45 height 9
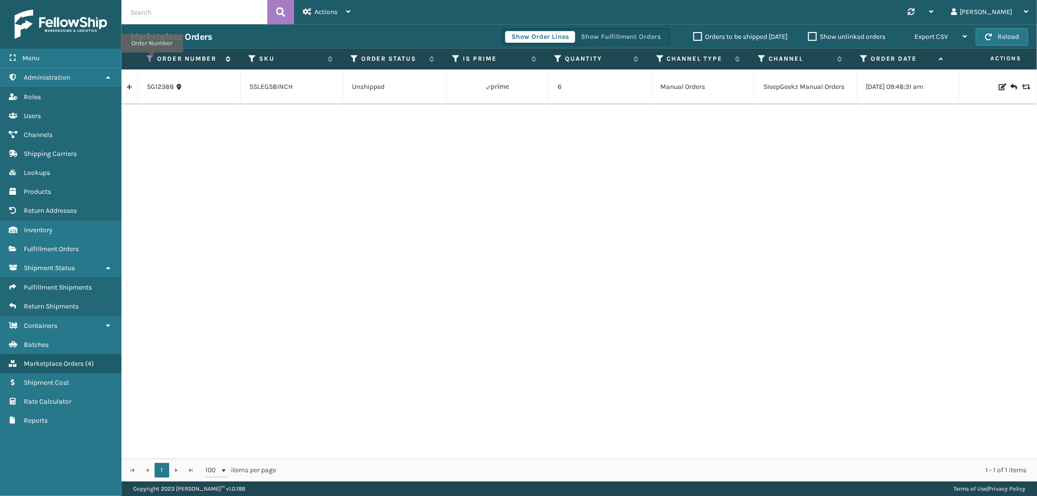
click at [152, 59] on icon at bounding box center [151, 58] width 8 height 9
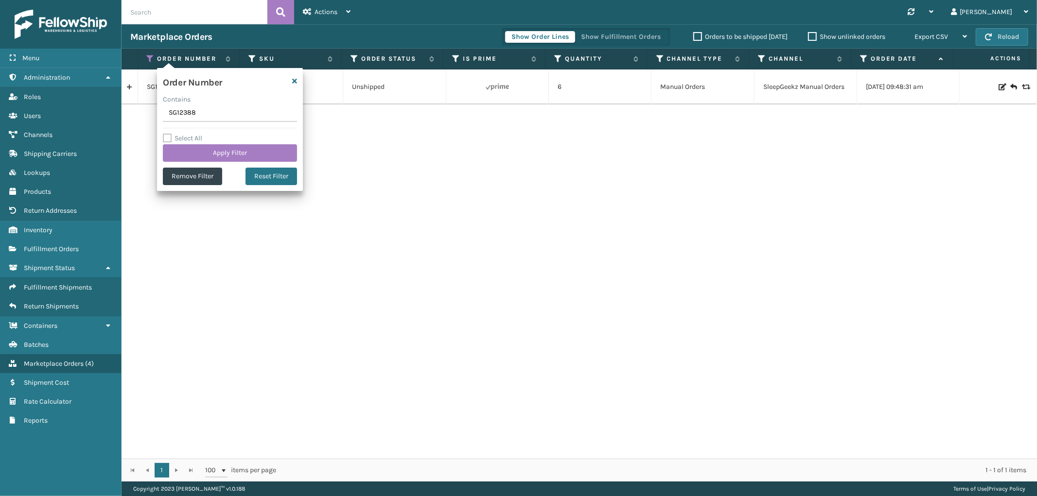
click at [178, 117] on input "SG12388" at bounding box center [230, 112] width 134 height 17
type input "SG12392"
click at [188, 148] on button "Apply Filter" at bounding box center [230, 152] width 134 height 17
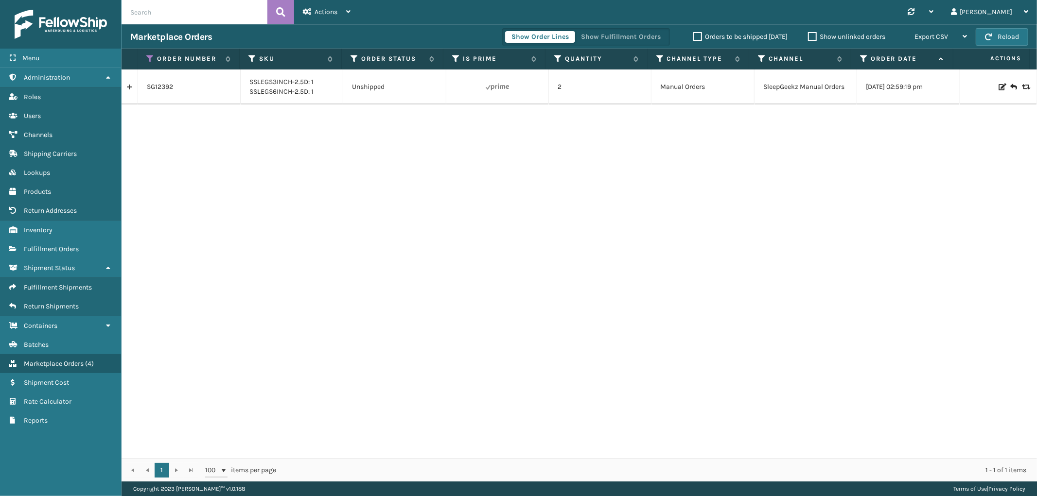
click at [129, 84] on link at bounding box center [130, 87] width 16 height 16
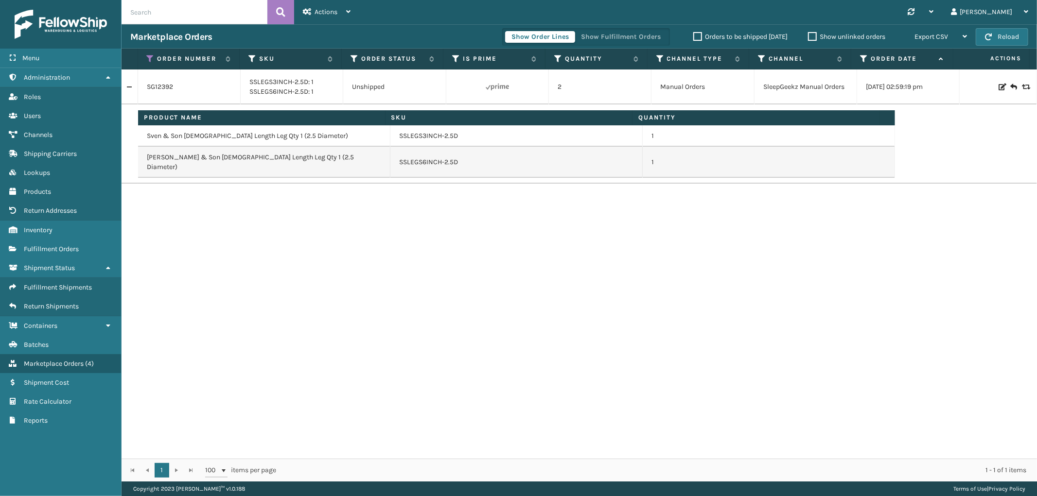
click at [609, 30] on div "Show Order Lines Show Fulfillment Orders" at bounding box center [586, 36] width 168 height 17
click at [603, 39] on button "Show Fulfillment Orders" at bounding box center [621, 37] width 92 height 12
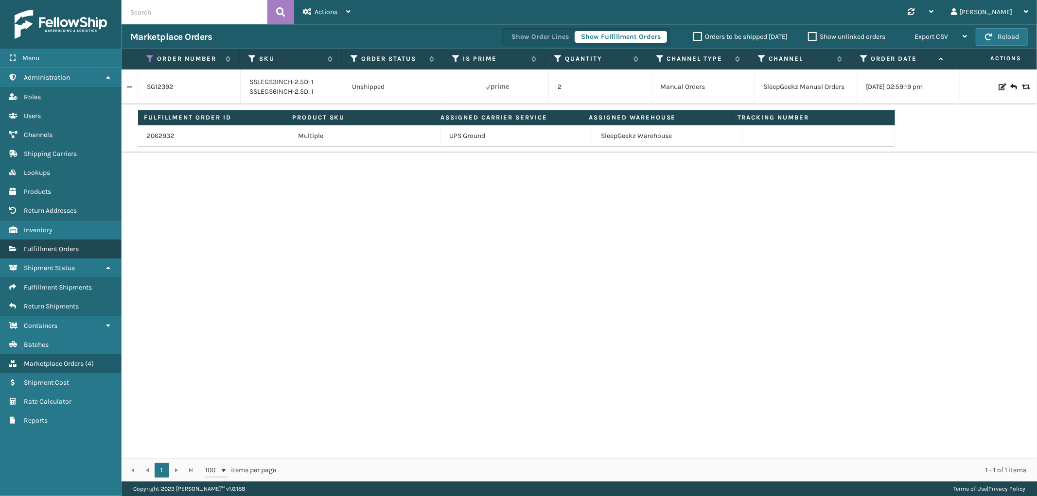
click at [70, 245] on span "Fulfillment Orders" at bounding box center [51, 249] width 55 height 8
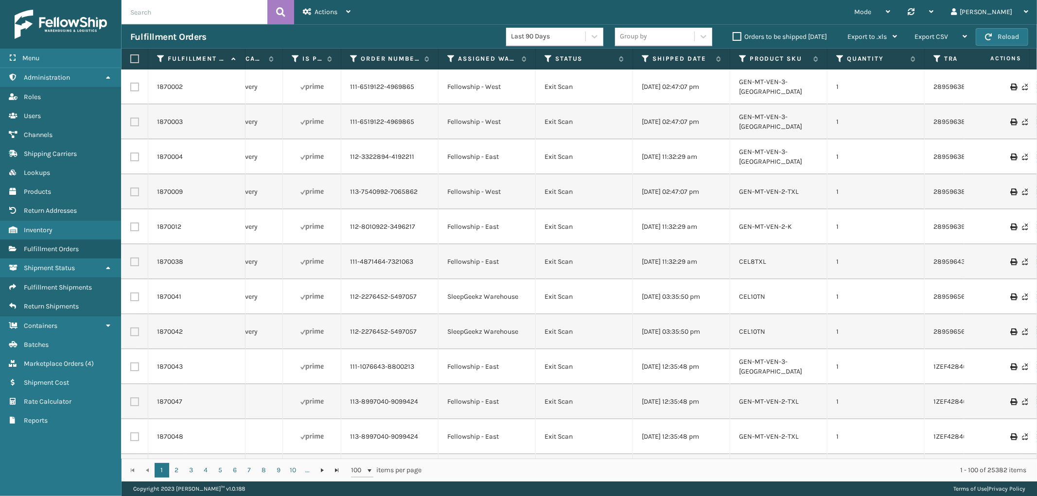
scroll to position [0, 327]
click at [547, 59] on icon at bounding box center [549, 58] width 8 height 9
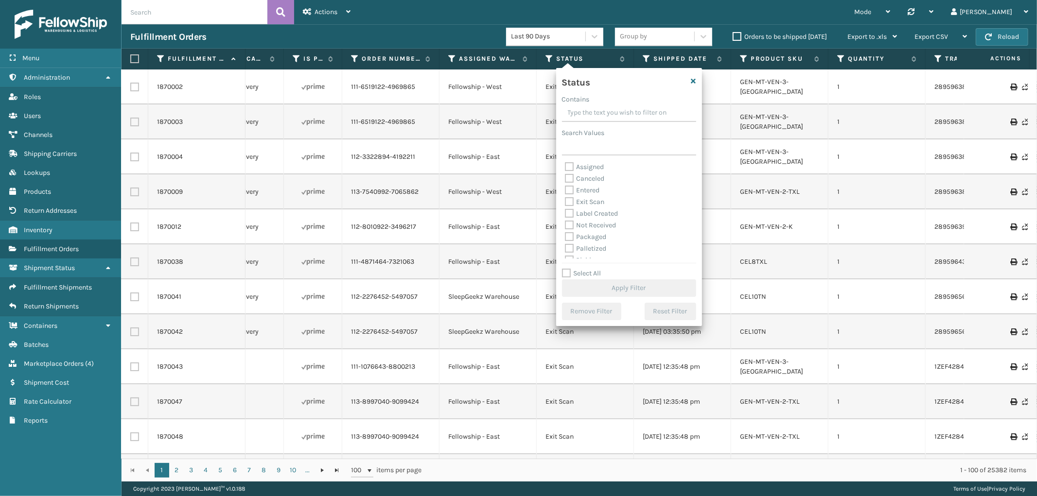
scroll to position [54, 0]
click at [570, 205] on label "Picking" at bounding box center [582, 206] width 35 height 8
click at [565, 205] on input "Picking" at bounding box center [565, 204] width 0 height 6
checkbox input "true"
click at [652, 290] on button "Apply Filter" at bounding box center [629, 287] width 134 height 17
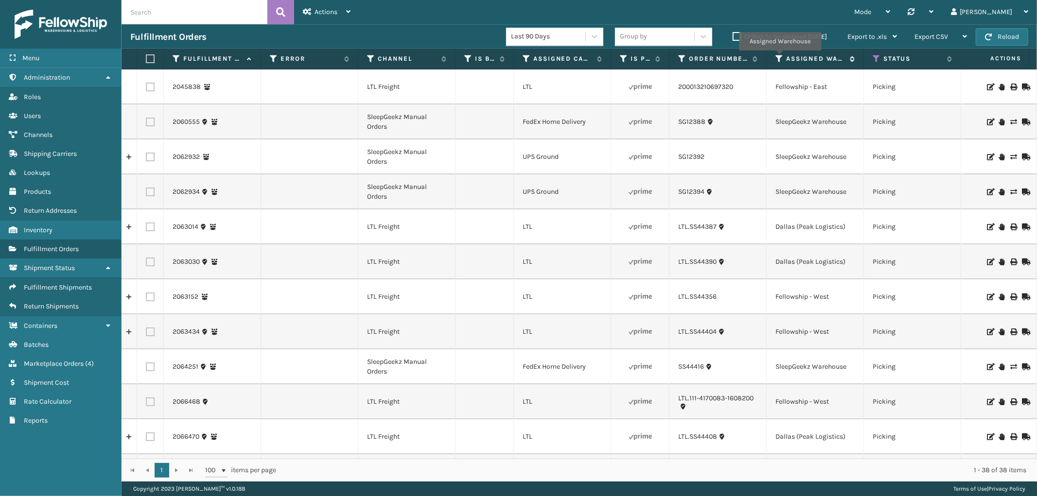
click at [780, 57] on icon at bounding box center [779, 58] width 8 height 9
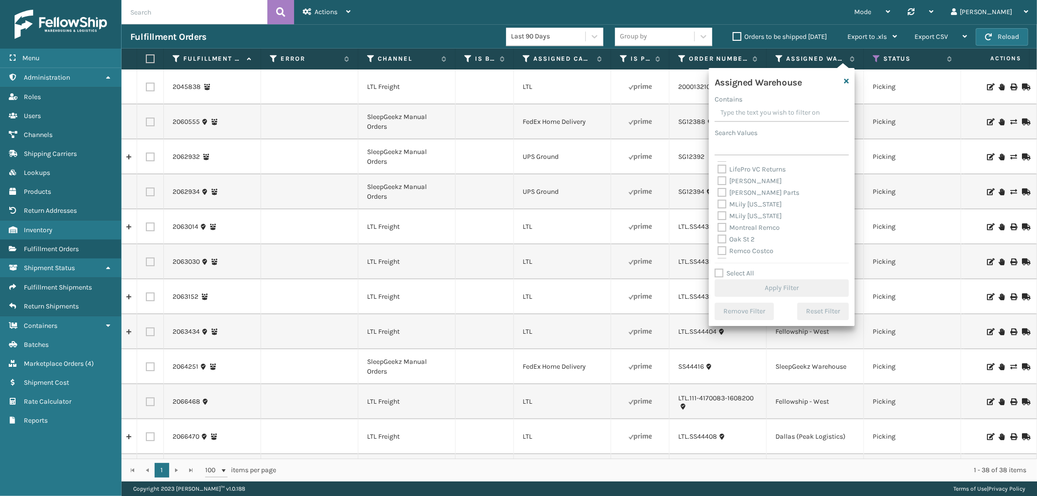
scroll to position [253, 0]
click at [759, 191] on label "SleepGeekz Warehouse" at bounding box center [758, 194] width 83 height 8
click at [718, 191] on input "SleepGeekz Warehouse" at bounding box center [717, 192] width 0 height 6
checkbox input "true"
click at [781, 285] on button "Apply Filter" at bounding box center [781, 287] width 134 height 17
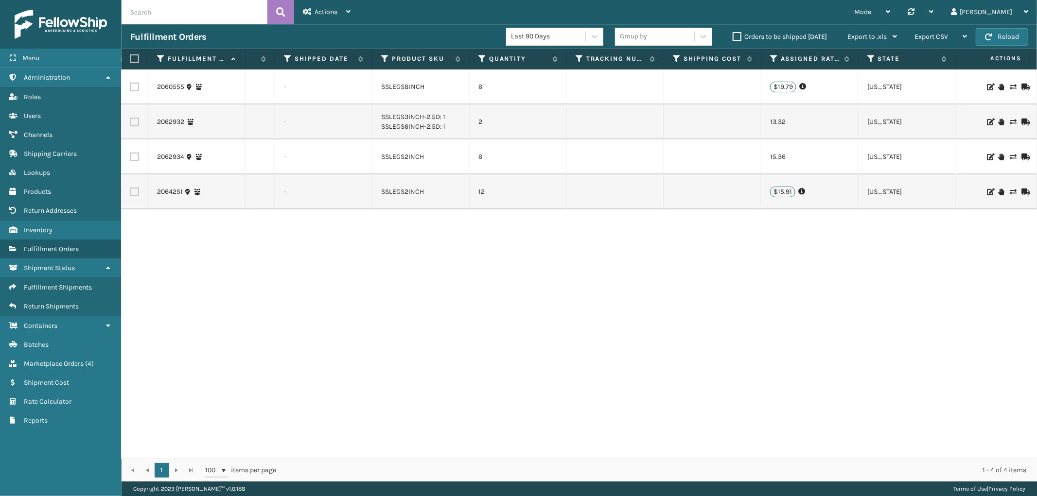
scroll to position [0, 0]
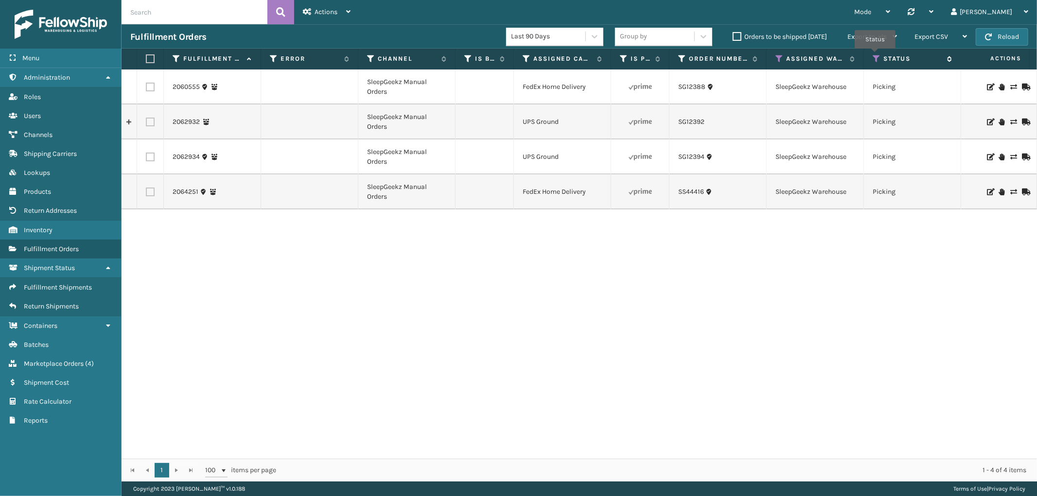
click at [875, 55] on icon at bounding box center [876, 58] width 8 height 9
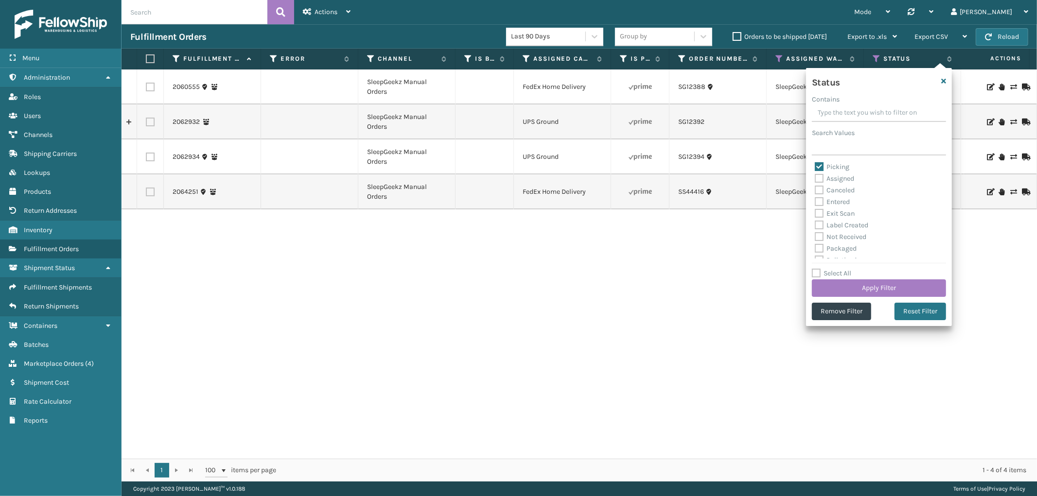
click at [823, 177] on label "Assigned" at bounding box center [834, 178] width 39 height 8
click at [815, 177] on input "Assigned" at bounding box center [815, 176] width 0 height 6
checkbox input "true"
click at [858, 288] on button "Apply Filter" at bounding box center [879, 287] width 134 height 17
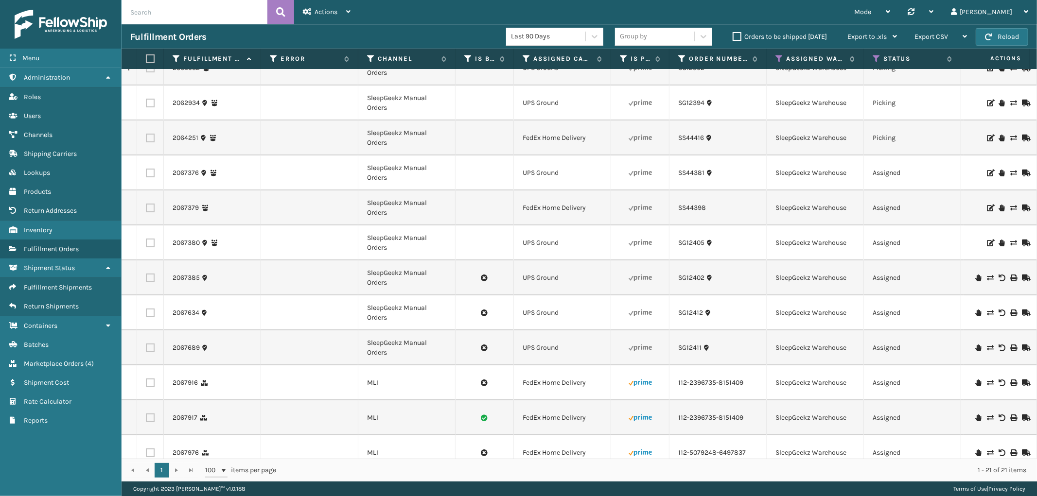
click at [714, 7] on div "Mode Regular Mode Picking Mode Labeling Mode Palletizing Mode Exit Scan Mode Sy…" at bounding box center [698, 12] width 678 height 24
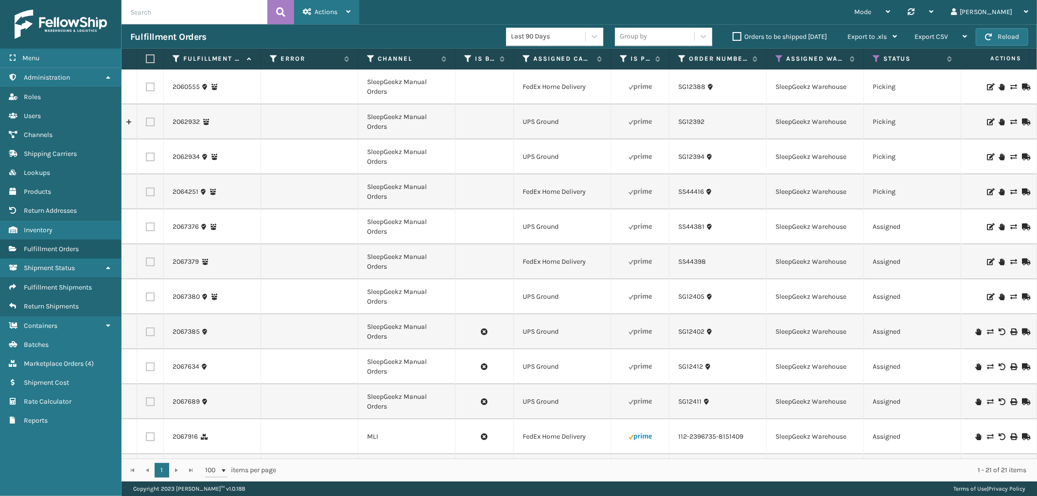
click at [343, 3] on div "Actions" at bounding box center [327, 12] width 48 height 24
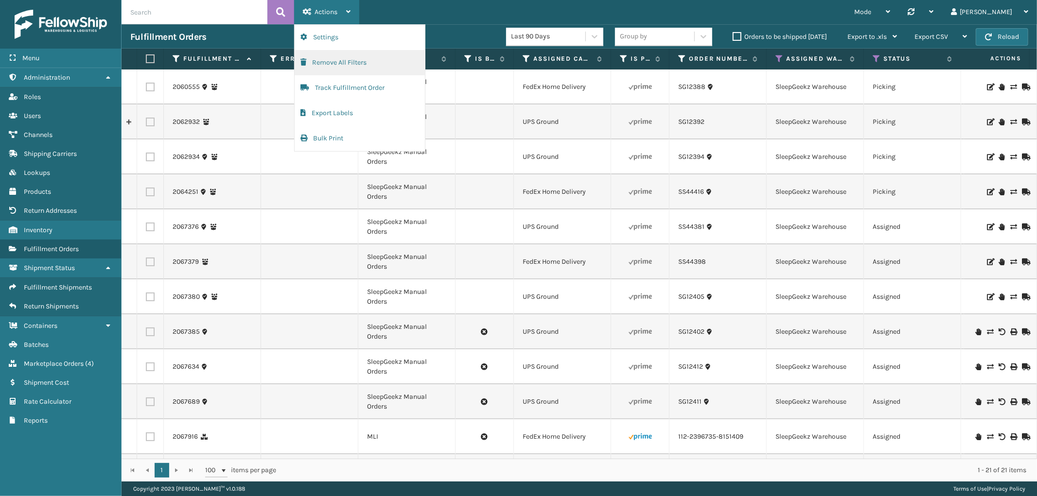
click at [336, 66] on button "Remove All Filters" at bounding box center [360, 62] width 130 height 25
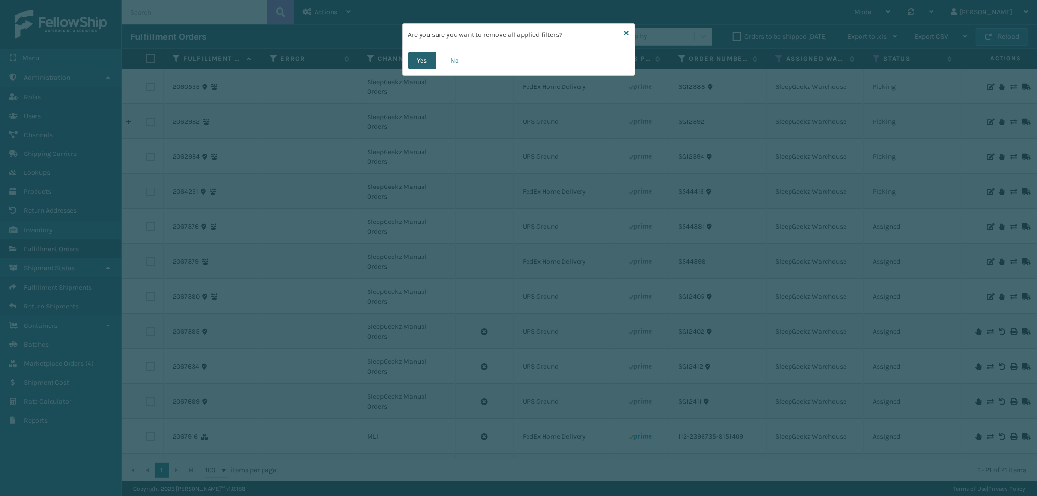
click at [421, 67] on button "Yes" at bounding box center [422, 60] width 28 height 17
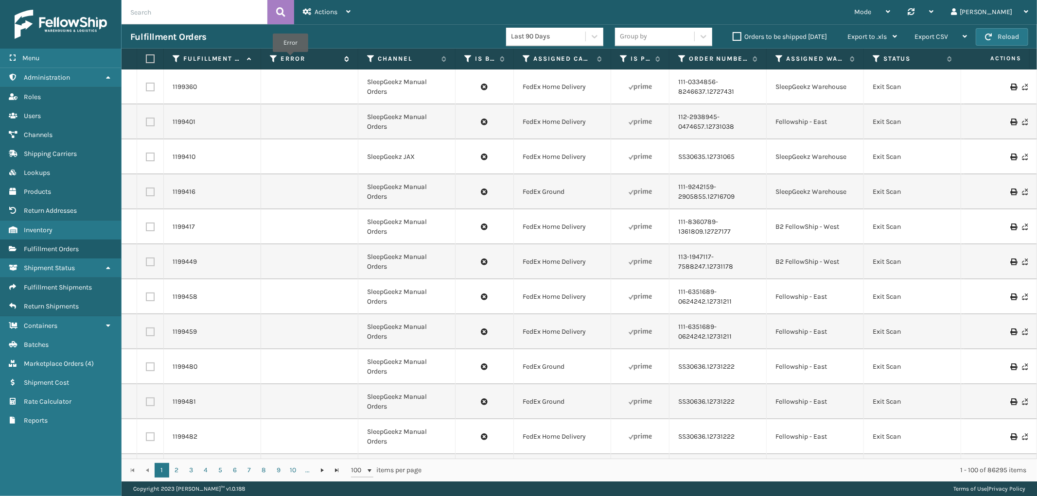
click at [291, 59] on label "Error" at bounding box center [309, 58] width 59 height 9
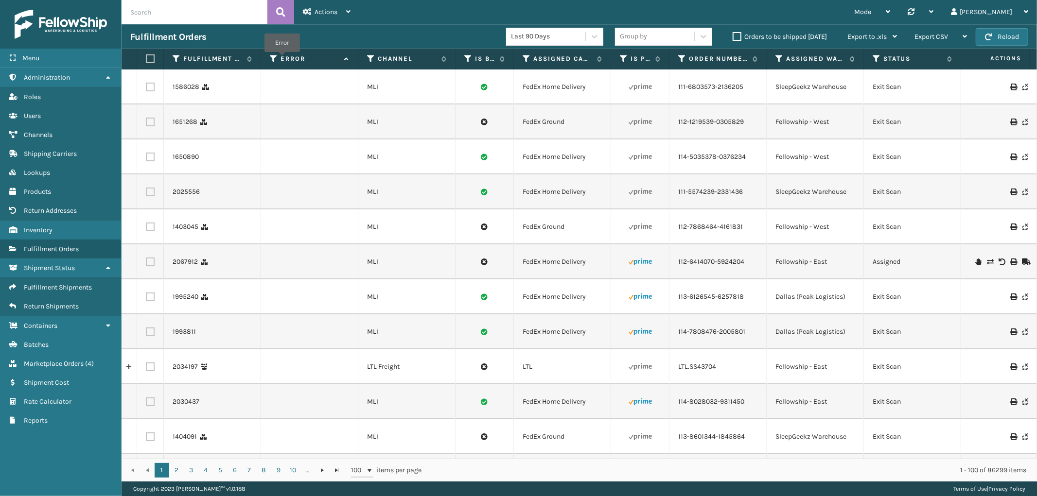
click at [282, 59] on label "Error" at bounding box center [309, 58] width 59 height 9
click at [70, 354] on link "Marketplace Orders ( 4 )" at bounding box center [60, 363] width 121 height 19
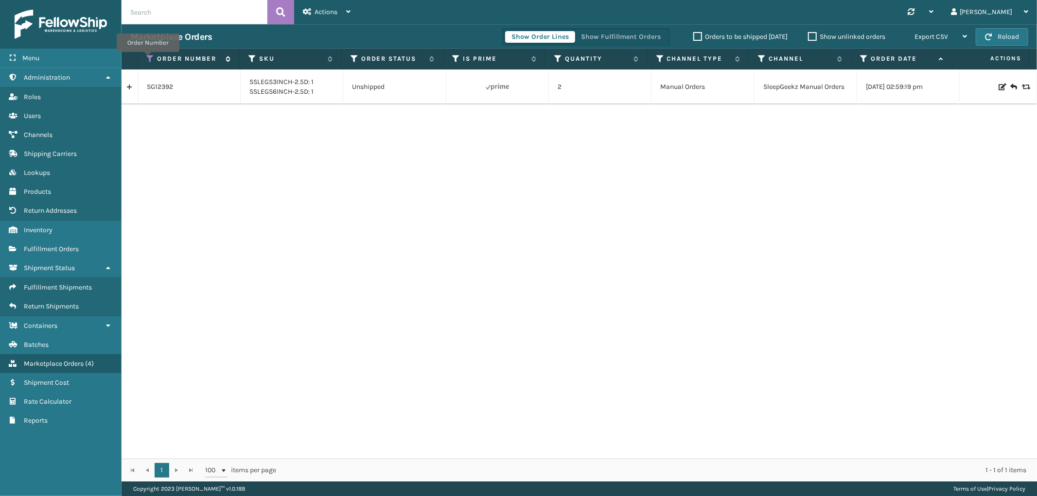
click at [148, 59] on icon at bounding box center [151, 58] width 8 height 9
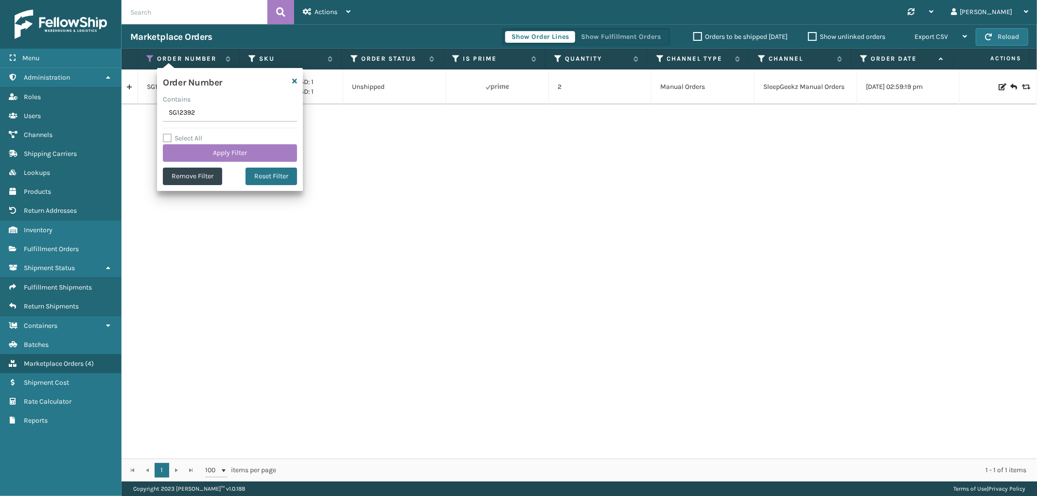
click at [183, 117] on input "SG12392" at bounding box center [230, 112] width 134 height 17
type input "113-1090324-7452207"
click at [186, 148] on button "Apply Filter" at bounding box center [230, 152] width 134 height 17
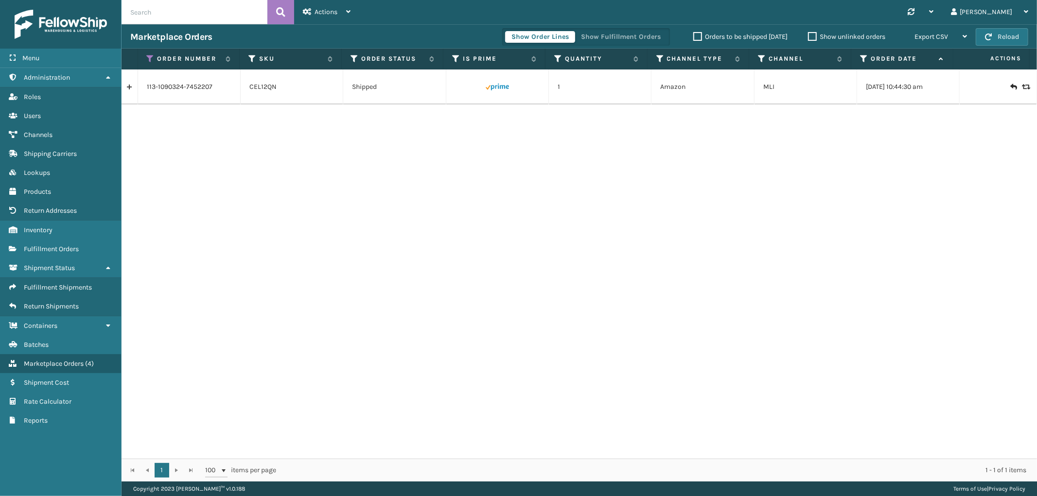
click at [125, 94] on link at bounding box center [130, 87] width 16 height 16
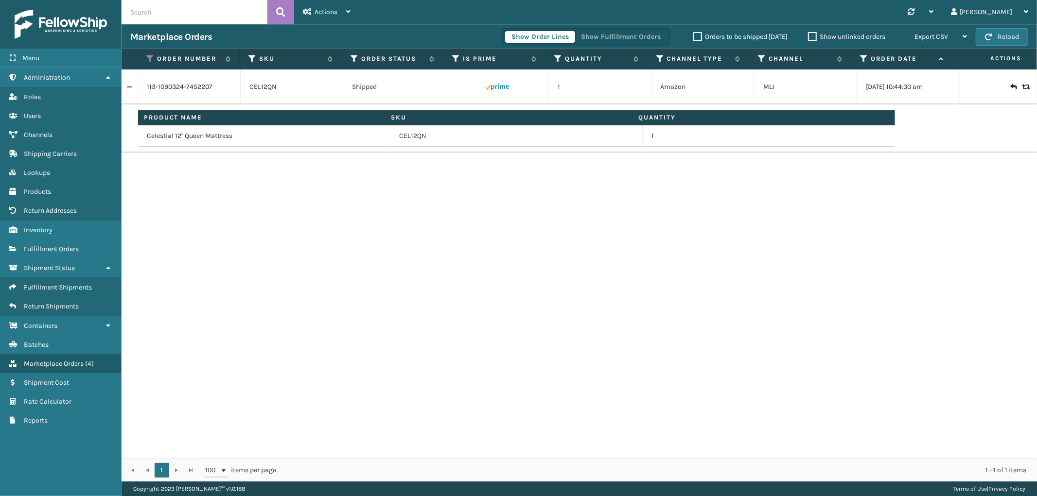
click at [638, 35] on button "Show Fulfillment Orders" at bounding box center [621, 37] width 92 height 12
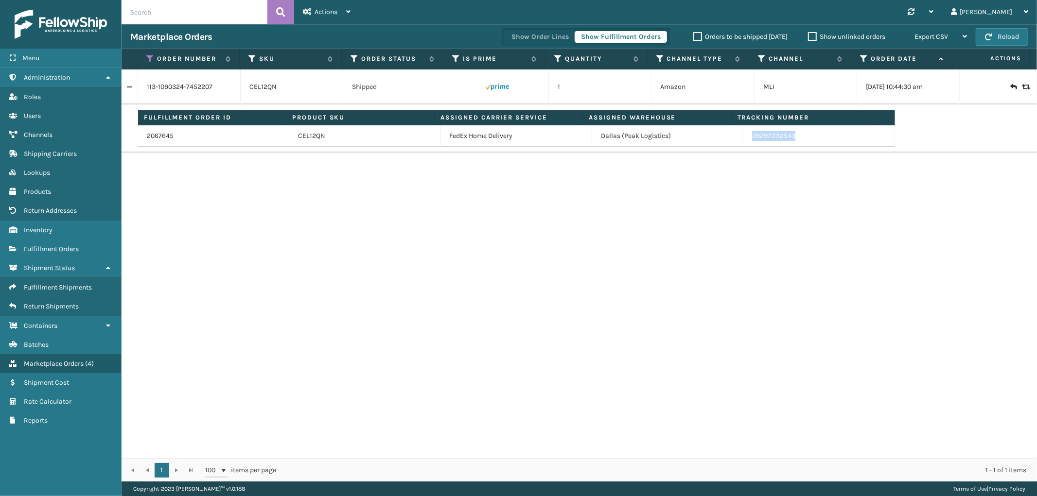
drag, startPoint x: 798, startPoint y: 144, endPoint x: 745, endPoint y: 144, distance: 53.5
click at [745, 144] on td "392973112543" at bounding box center [818, 135] width 151 height 21
copy link "392973112543"
drag, startPoint x: 147, startPoint y: 58, endPoint x: 152, endPoint y: 62, distance: 6.2
click at [147, 57] on icon at bounding box center [151, 58] width 8 height 9
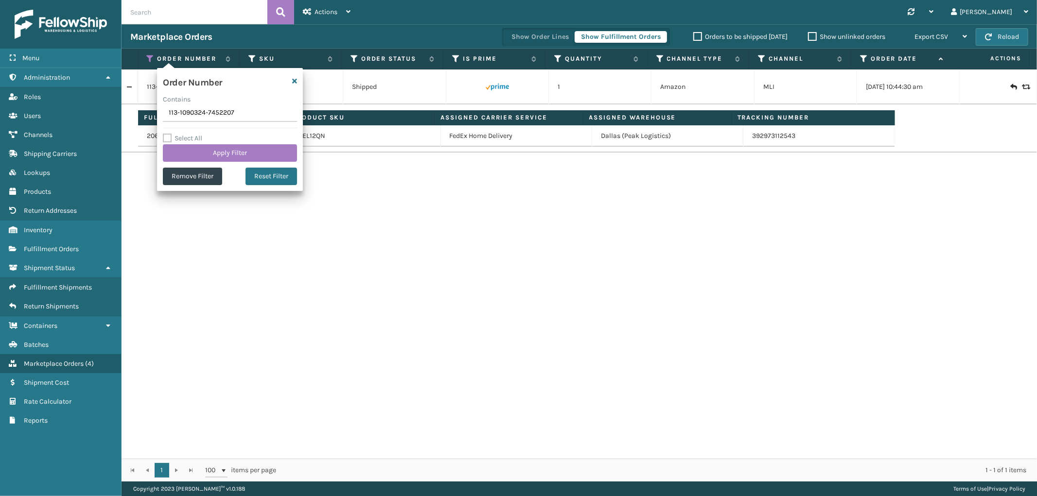
click at [191, 117] on input "113-1090324-7452207" at bounding box center [230, 112] width 134 height 17
type input "112-9255185-2677058"
click at [192, 157] on button "Apply Filter" at bounding box center [230, 152] width 134 height 17
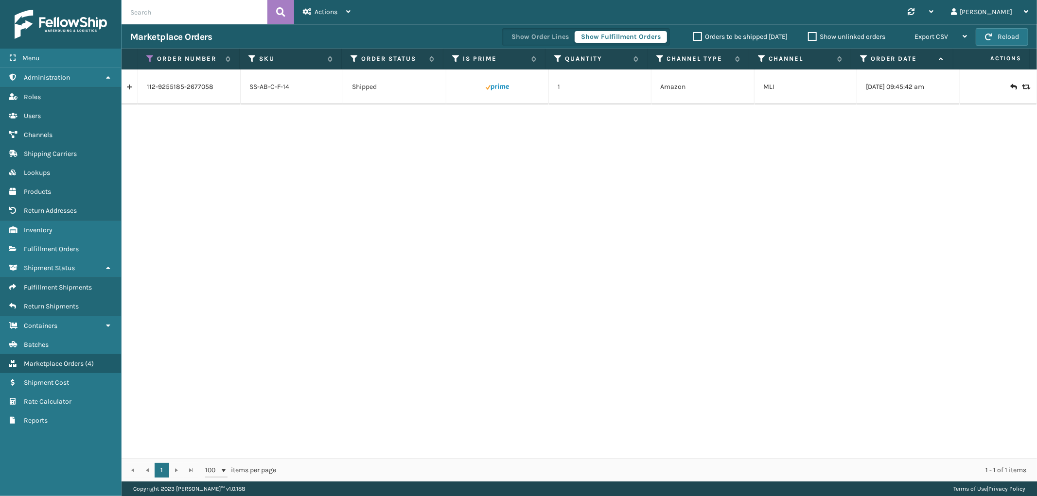
click at [129, 90] on link at bounding box center [130, 87] width 16 height 16
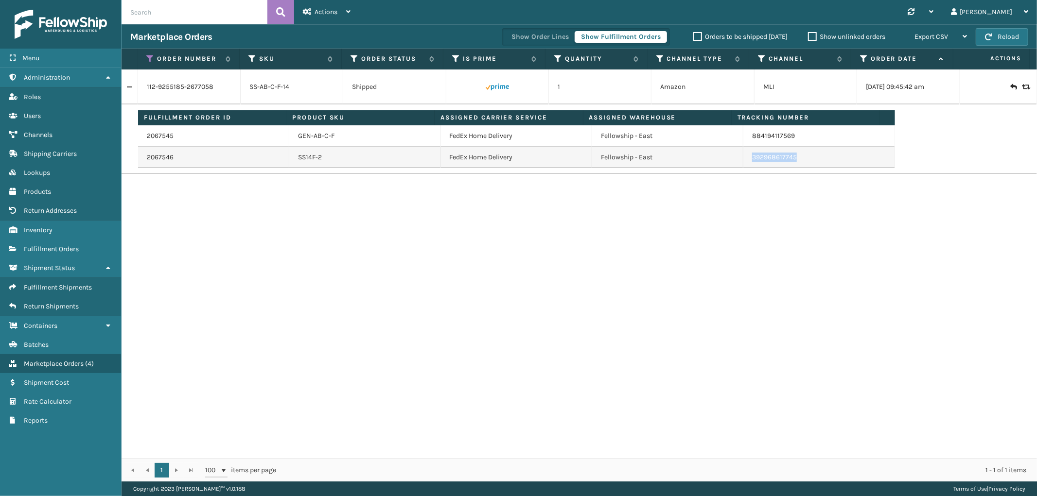
drag, startPoint x: 795, startPoint y: 160, endPoint x: 946, endPoint y: 204, distance: 156.9
click at [745, 166] on td "392968617745" at bounding box center [818, 157] width 151 height 21
copy link "392968617745"
drag, startPoint x: 148, startPoint y: 57, endPoint x: 151, endPoint y: 63, distance: 6.8
click at [148, 57] on icon at bounding box center [151, 58] width 8 height 9
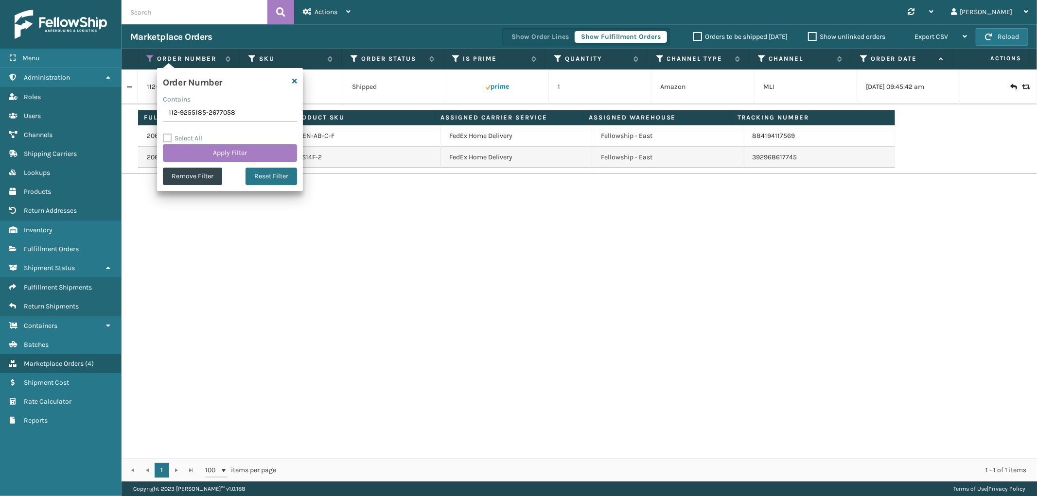
click at [183, 113] on input "112-9255185-2677058" at bounding box center [230, 112] width 134 height 17
type input "111-3608973-0921017"
click at [186, 146] on button "Apply Filter" at bounding box center [230, 152] width 134 height 17
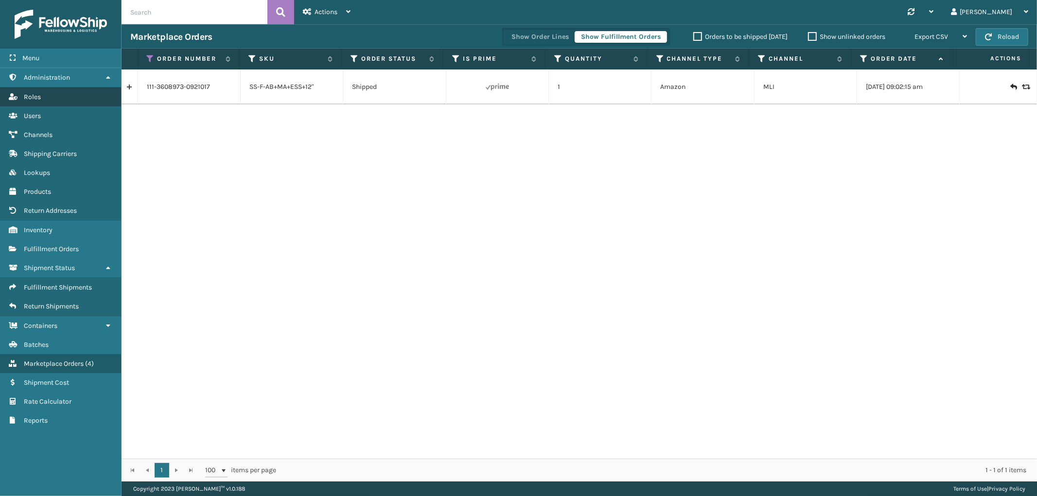
click at [120, 87] on link "Roles" at bounding box center [60, 96] width 121 height 19
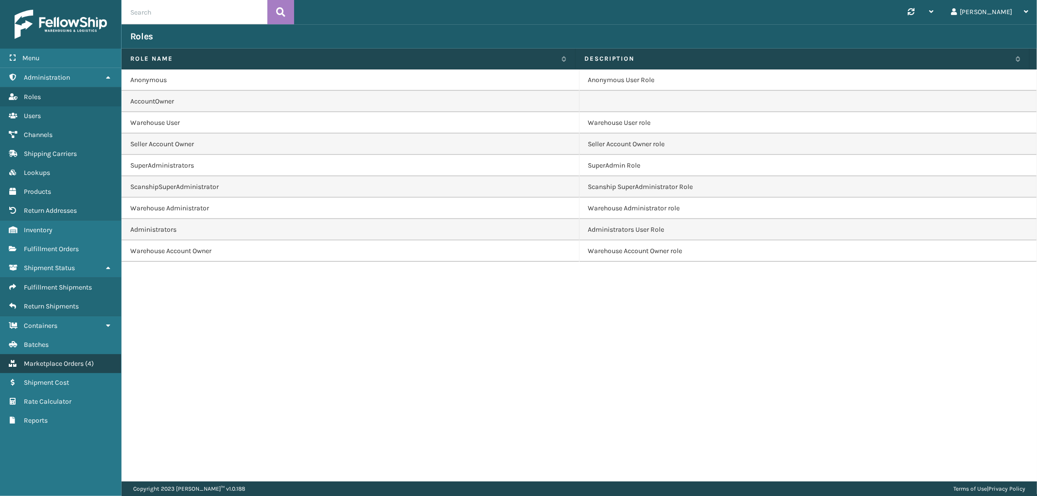
click at [61, 360] on span "Marketplace Orders" at bounding box center [54, 364] width 60 height 8
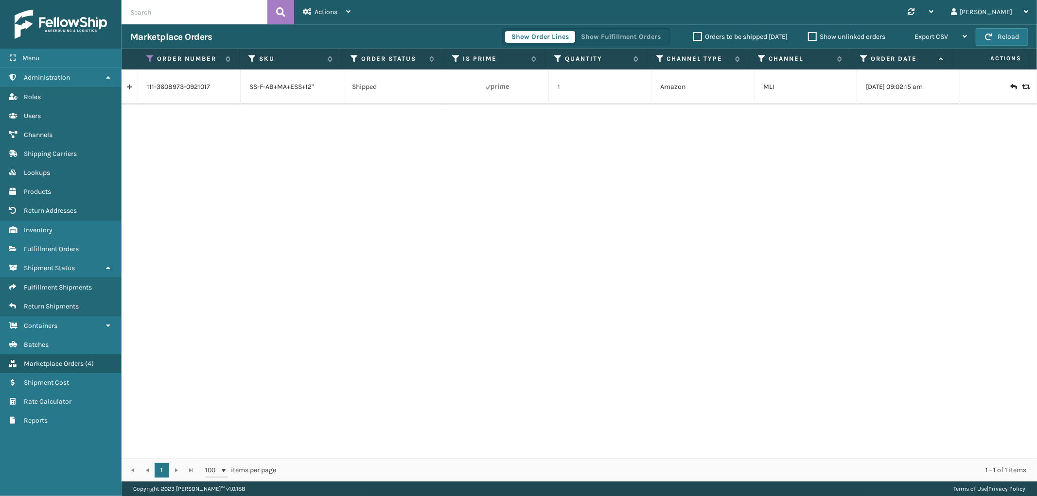
click at [127, 90] on link at bounding box center [130, 87] width 16 height 16
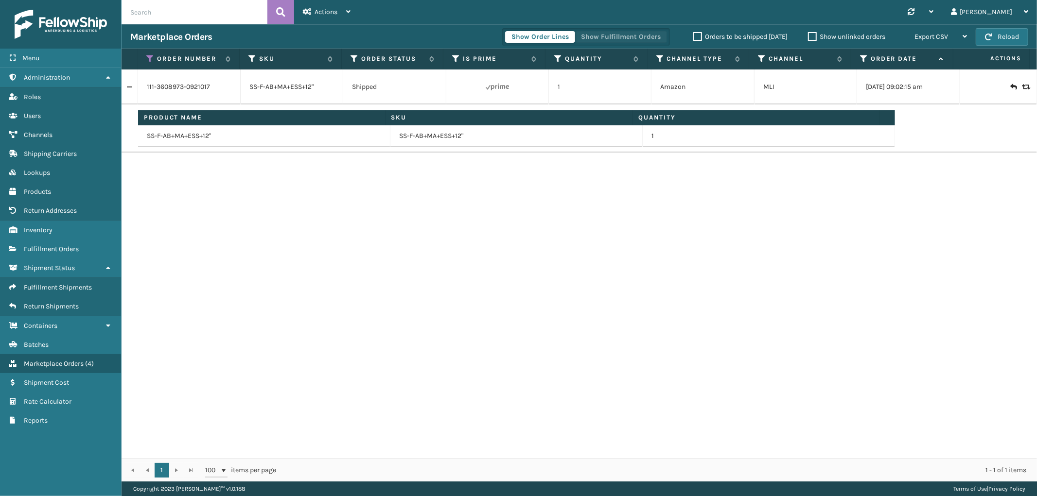
click at [595, 42] on button "Show Fulfillment Orders" at bounding box center [621, 37] width 92 height 12
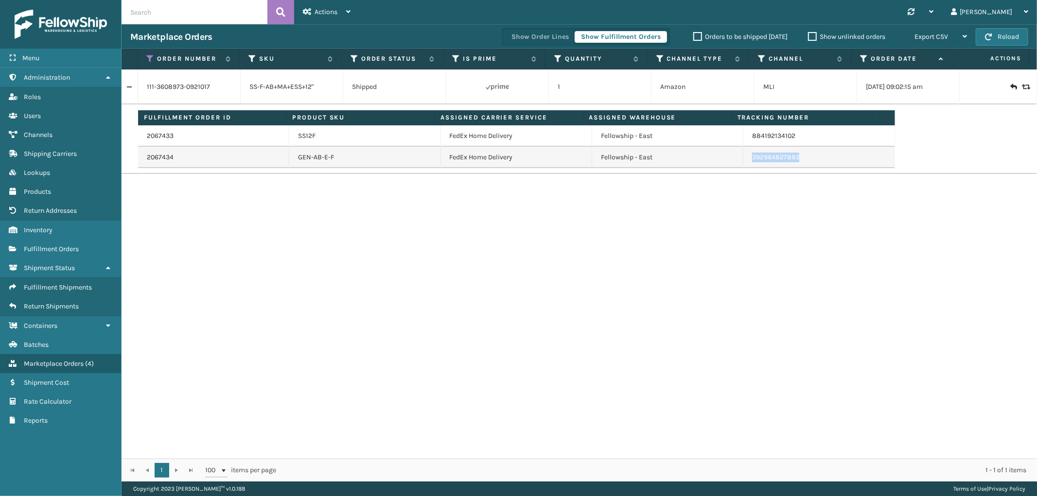
drag, startPoint x: 795, startPoint y: 162, endPoint x: 744, endPoint y: 168, distance: 51.3
click at [744, 168] on td "392964827893" at bounding box center [818, 157] width 151 height 21
copy link "392964827893"
click at [148, 56] on icon at bounding box center [151, 58] width 8 height 9
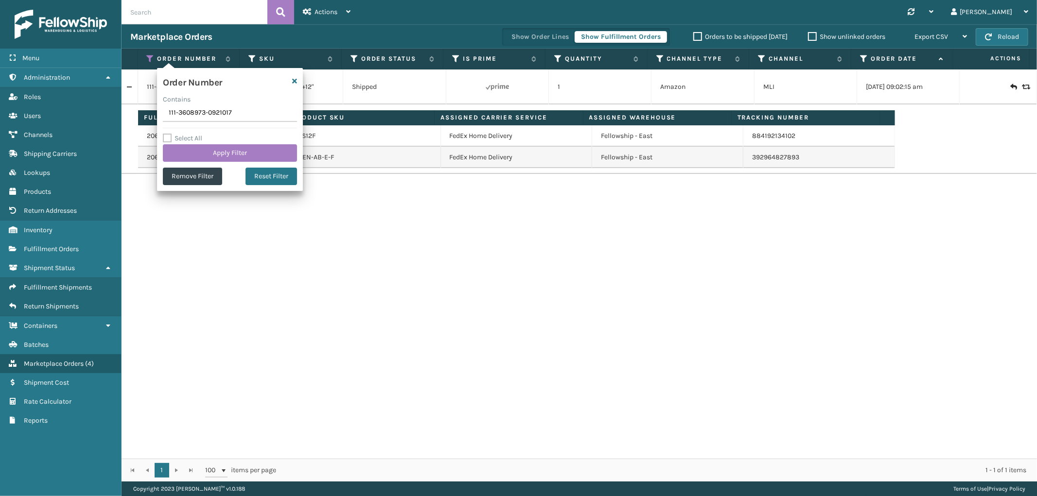
click at [175, 115] on input "111-3608973-0921017" at bounding box center [230, 112] width 134 height 17
type input "111-1854141-9421040"
click at [191, 152] on button "Apply Filter" at bounding box center [230, 152] width 134 height 17
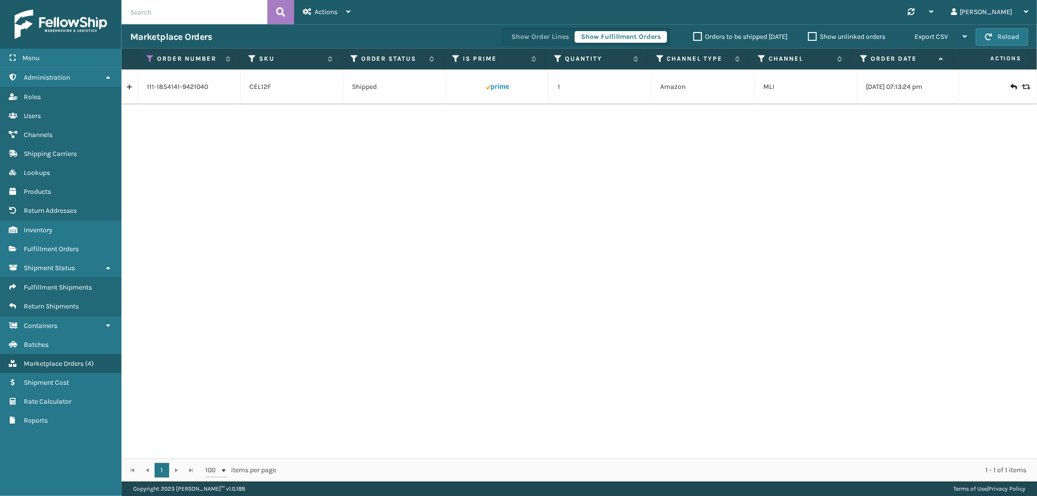
click at [128, 86] on link at bounding box center [130, 87] width 16 height 16
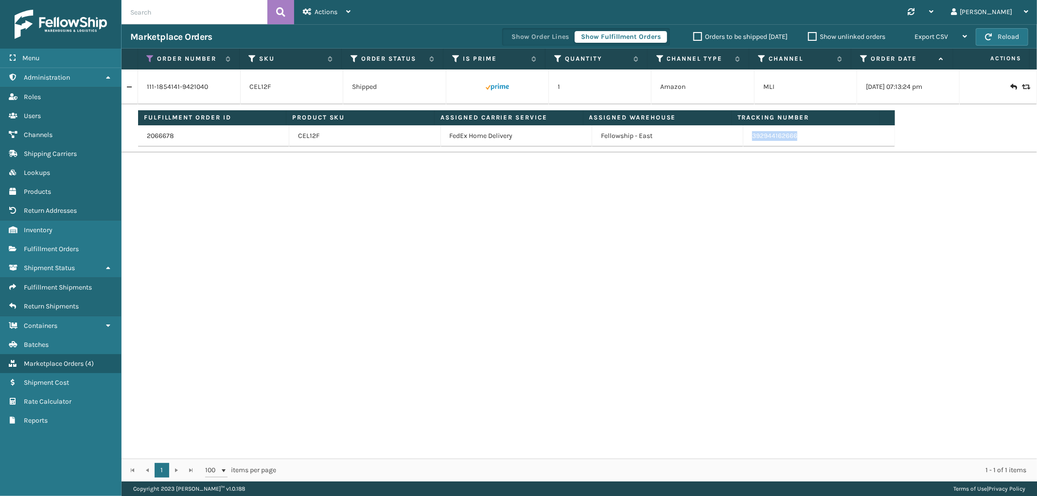
drag, startPoint x: 794, startPoint y: 141, endPoint x: 751, endPoint y: 150, distance: 43.2
click at [745, 146] on td "392944162666" at bounding box center [818, 135] width 151 height 21
copy link "392944162666"
click at [152, 59] on icon at bounding box center [151, 58] width 8 height 9
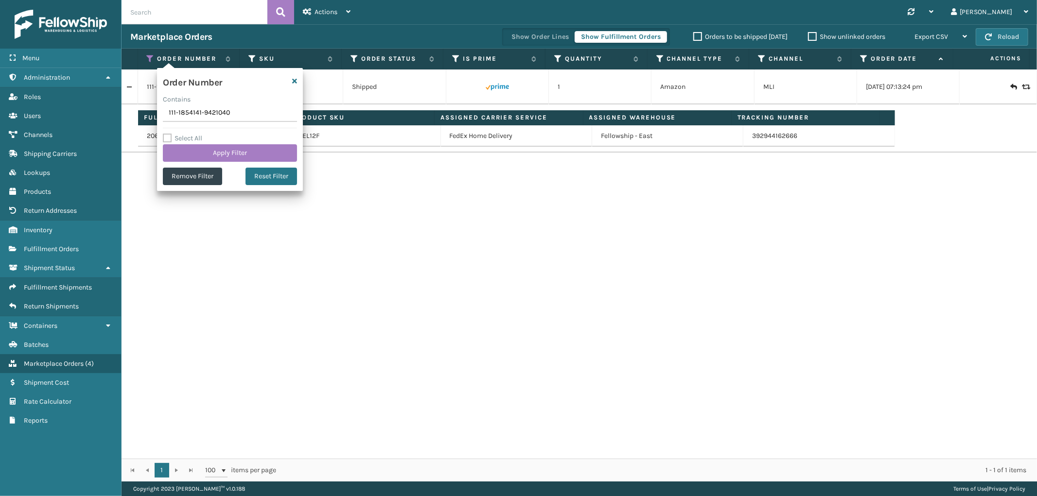
click at [176, 121] on input "111-1854141-9421040" at bounding box center [230, 112] width 134 height 17
type input "114-0863072-7941015"
click at [188, 157] on button "Apply Filter" at bounding box center [230, 152] width 134 height 17
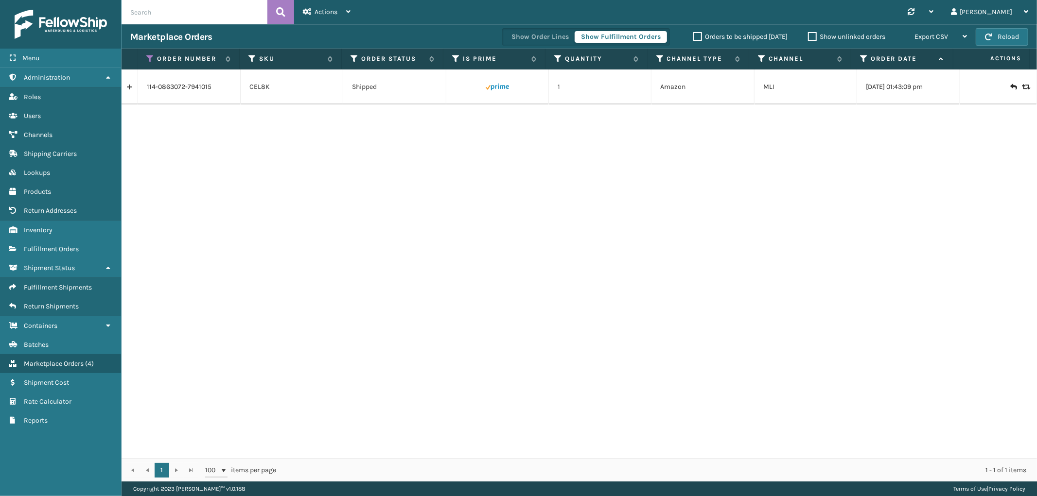
click at [137, 85] on link at bounding box center [130, 87] width 16 height 16
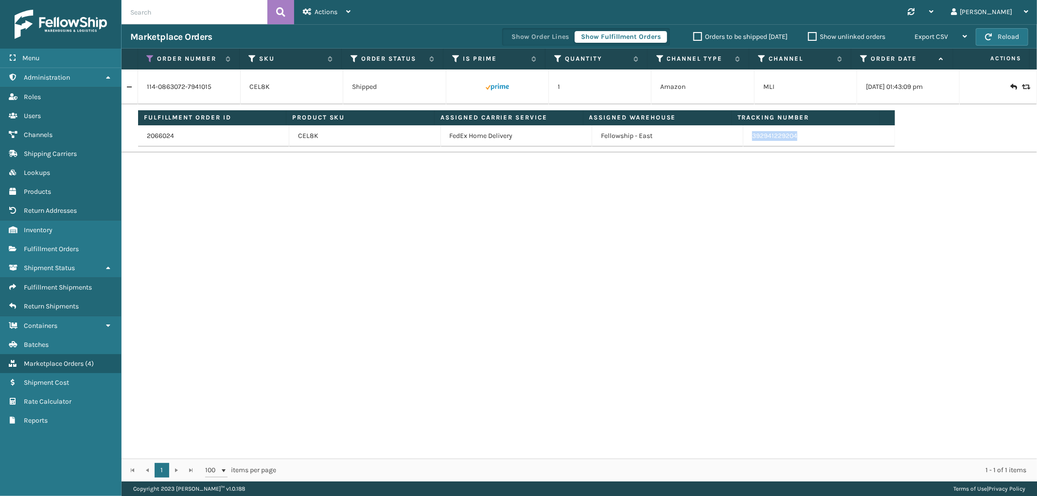
drag, startPoint x: 800, startPoint y: 141, endPoint x: 940, endPoint y: 211, distance: 156.5
click at [746, 143] on td "392941229204" at bounding box center [818, 135] width 151 height 21
copy link "392941229204"
click at [149, 61] on icon at bounding box center [151, 58] width 8 height 9
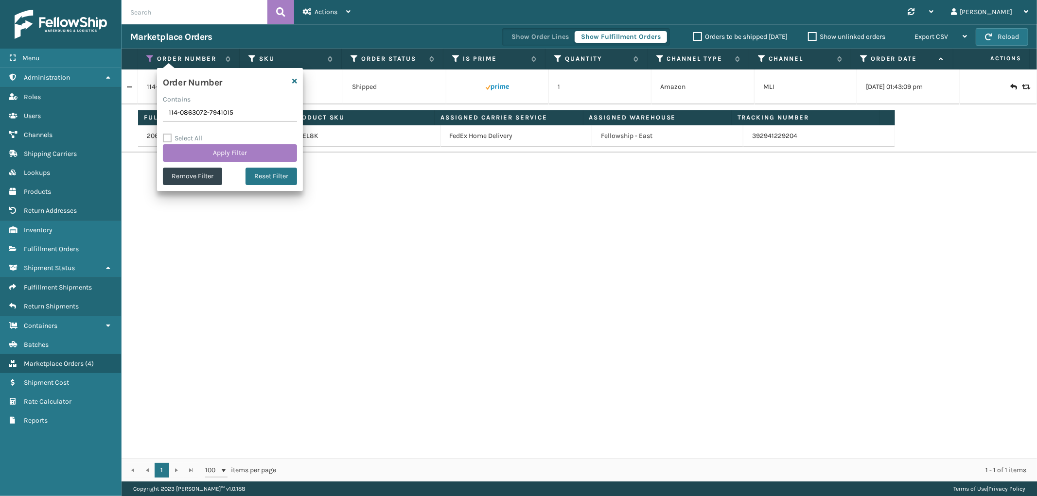
click at [185, 115] on input "114-0863072-7941015" at bounding box center [230, 112] width 134 height 17
type input "114-2002165-5725042"
click at [187, 152] on button "Apply Filter" at bounding box center [230, 152] width 134 height 17
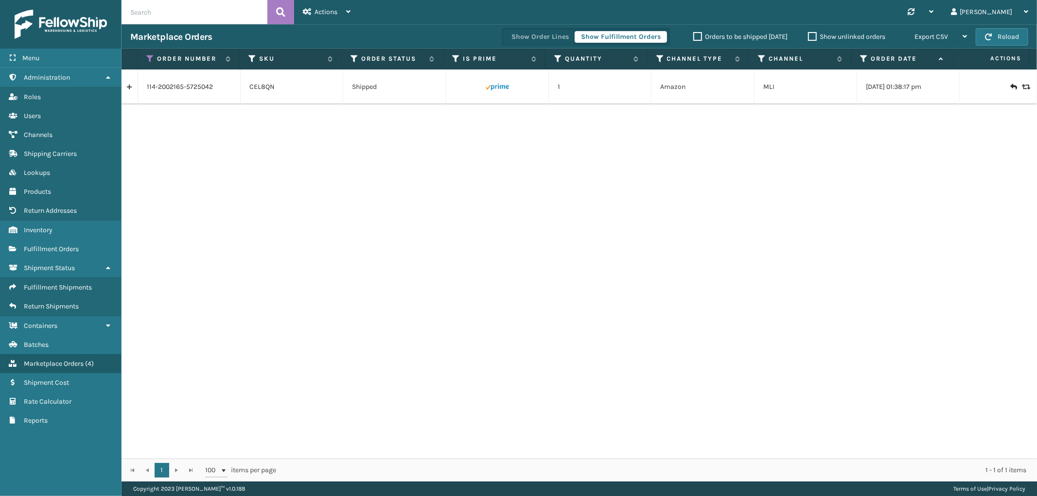
click at [132, 84] on link at bounding box center [130, 87] width 16 height 16
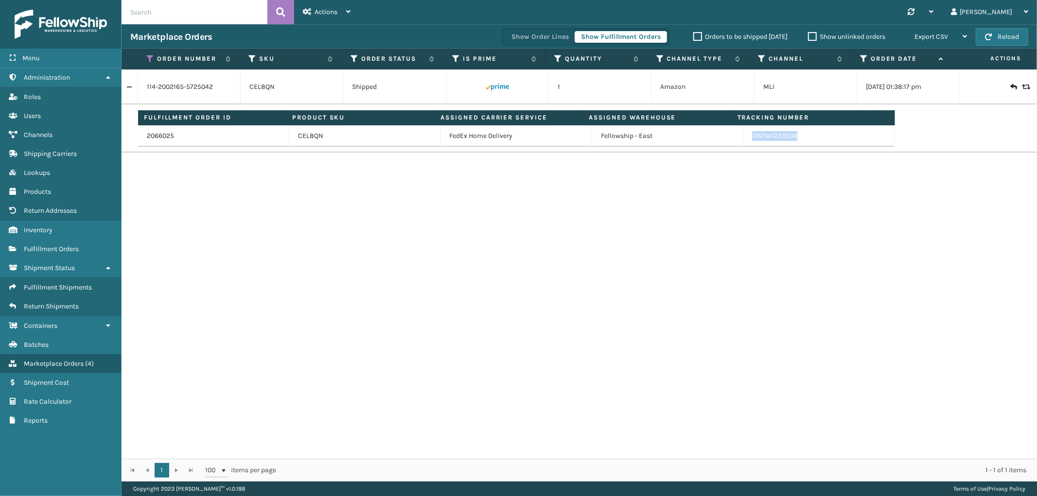
drag, startPoint x: 785, startPoint y: 142, endPoint x: 1018, endPoint y: 226, distance: 247.4
click at [745, 144] on td "392941233034" at bounding box center [818, 135] width 151 height 21
copy link "392941233034"
drag, startPoint x: 147, startPoint y: 56, endPoint x: 152, endPoint y: 79, distance: 23.0
click at [147, 56] on icon at bounding box center [151, 58] width 8 height 9
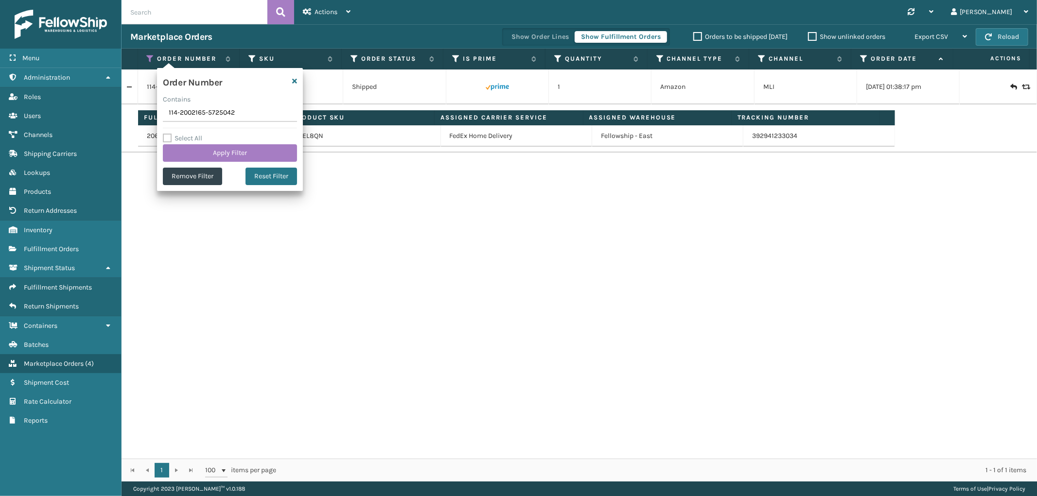
click at [194, 115] on input "114-2002165-5725042" at bounding box center [230, 112] width 134 height 17
type input "114-2642908-3250632"
click at [204, 152] on button "Apply Filter" at bounding box center [230, 152] width 134 height 17
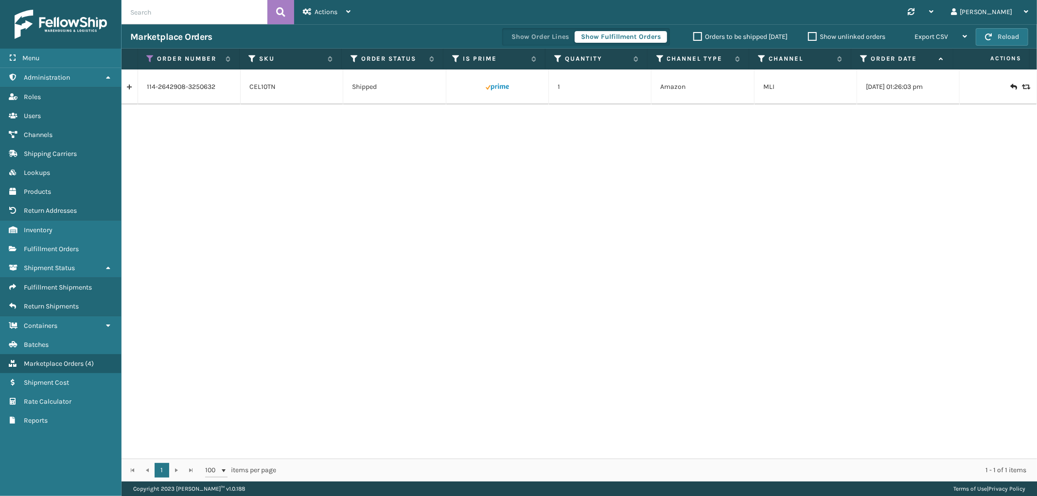
click at [129, 90] on link at bounding box center [130, 87] width 16 height 16
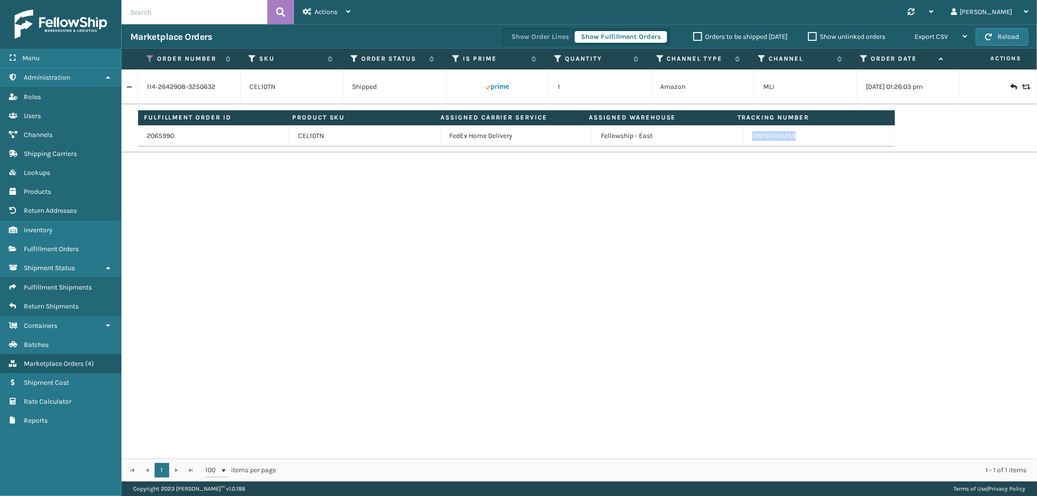
drag, startPoint x: 787, startPoint y: 141, endPoint x: 997, endPoint y: 216, distance: 222.3
click at [744, 145] on td "392941105259" at bounding box center [818, 135] width 151 height 21
drag, startPoint x: 151, startPoint y: 56, endPoint x: 156, endPoint y: 78, distance: 22.4
click at [151, 56] on icon at bounding box center [151, 58] width 8 height 9
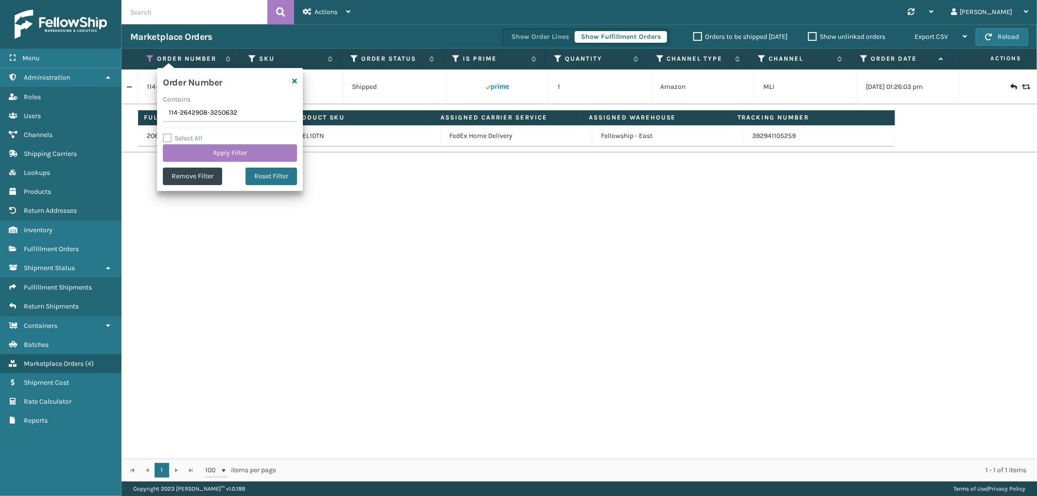
click at [185, 108] on input "114-2642908-3250632" at bounding box center [230, 112] width 134 height 17
type input "114-5070210-2786647"
click at [192, 151] on button "Apply Filter" at bounding box center [230, 152] width 134 height 17
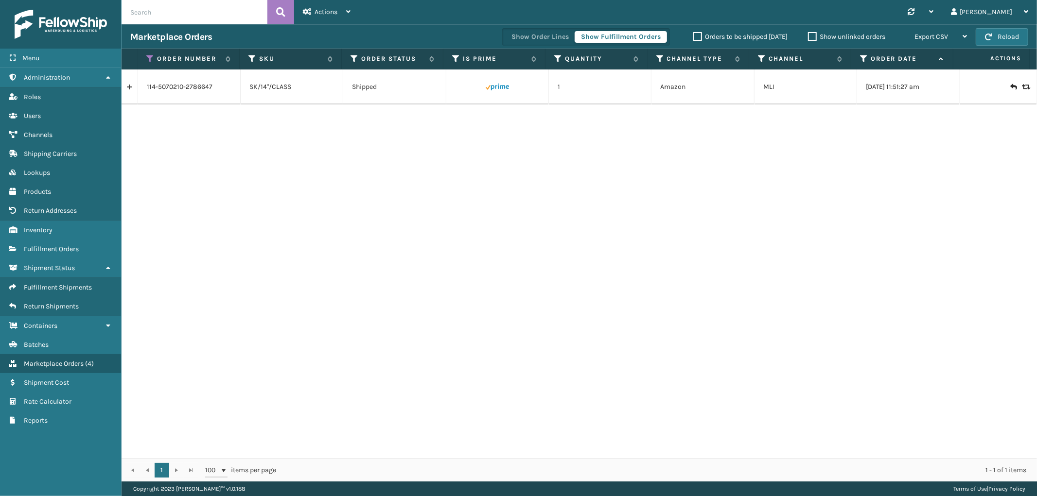
click at [135, 87] on link at bounding box center [130, 87] width 16 height 16
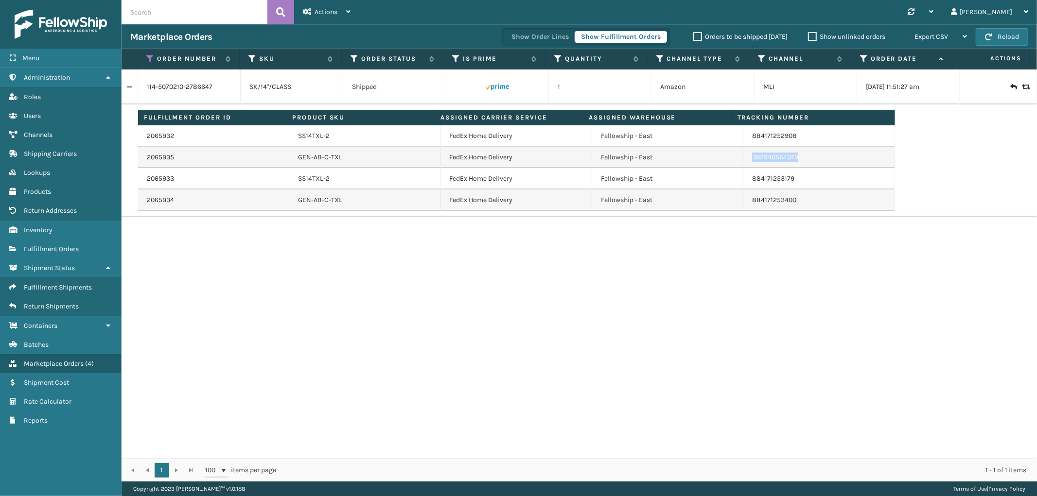
drag, startPoint x: 796, startPoint y: 162, endPoint x: 744, endPoint y: 166, distance: 51.7
click at [744, 166] on td "392940564079" at bounding box center [818, 157] width 151 height 21
drag, startPoint x: 147, startPoint y: 54, endPoint x: 154, endPoint y: 75, distance: 22.3
click at [147, 55] on icon at bounding box center [151, 58] width 8 height 9
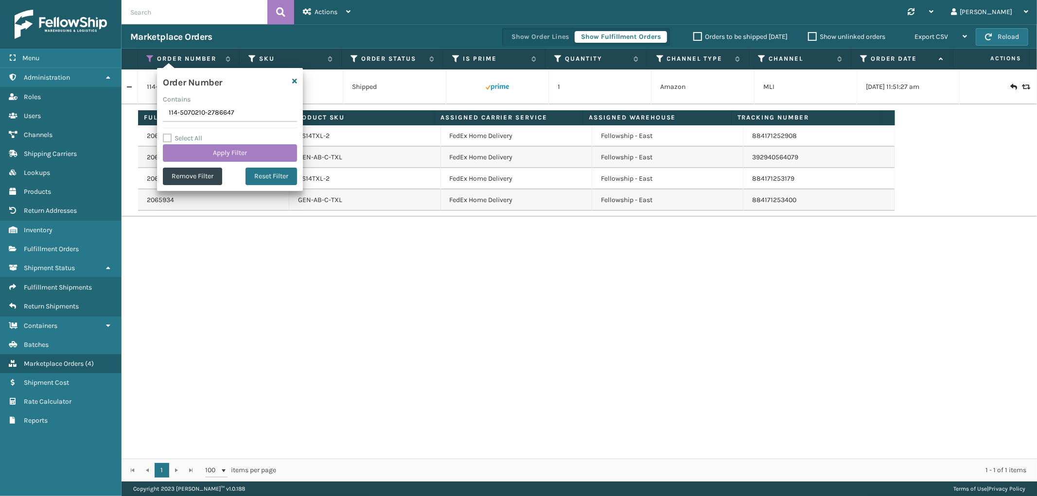
click at [173, 114] on input "114-5070210-2786647" at bounding box center [230, 112] width 134 height 17
type input "114-1077758-0419430"
click at [188, 153] on button "Apply Filter" at bounding box center [230, 152] width 134 height 17
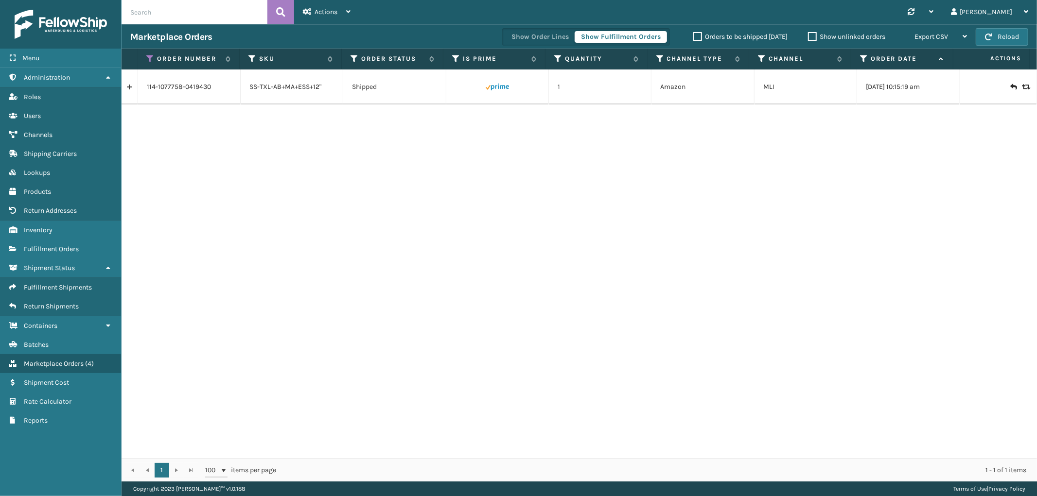
click at [133, 87] on link at bounding box center [130, 87] width 16 height 16
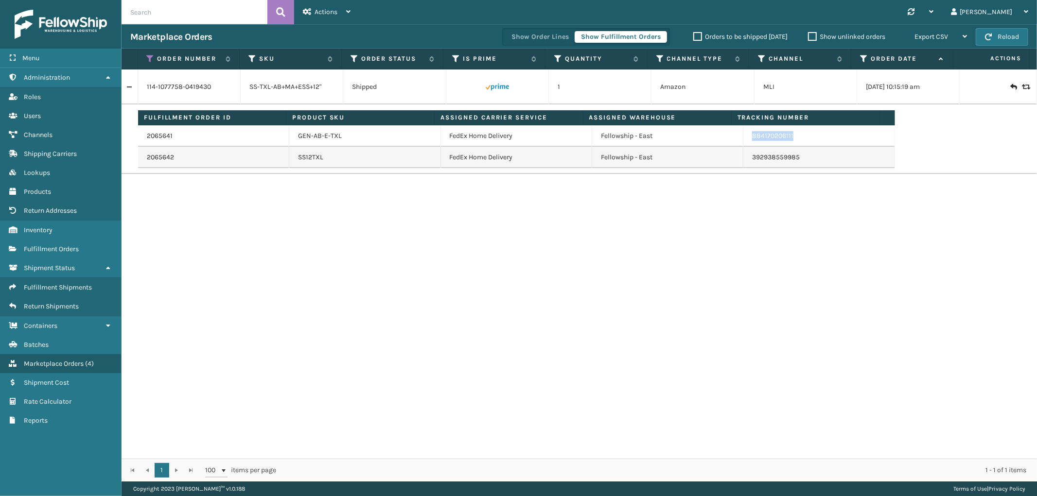
drag, startPoint x: 799, startPoint y: 135, endPoint x: 746, endPoint y: 143, distance: 53.1
click at [746, 143] on td "884170206111" at bounding box center [818, 135] width 151 height 21
drag, startPoint x: 795, startPoint y: 163, endPoint x: 747, endPoint y: 166, distance: 48.7
click at [747, 166] on td "392938559985" at bounding box center [818, 157] width 151 height 21
click at [54, 246] on span "Fulfillment Orders" at bounding box center [51, 249] width 55 height 8
